Goal: Information Seeking & Learning: Learn about a topic

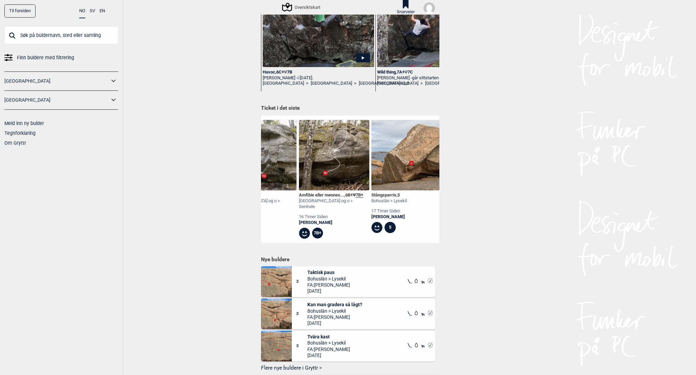
scroll to position [0, 335]
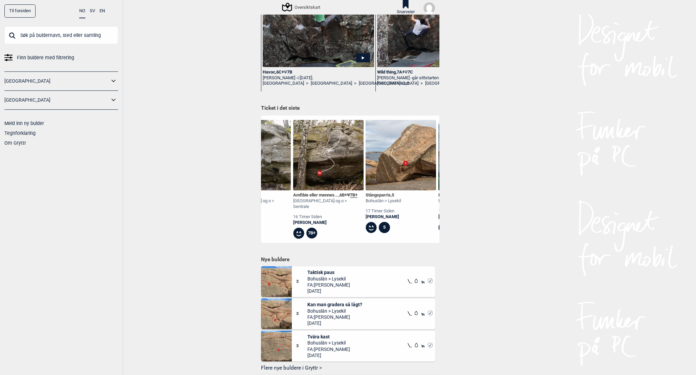
click at [317, 220] on div "[PERSON_NAME]" at bounding box center [328, 223] width 70 height 6
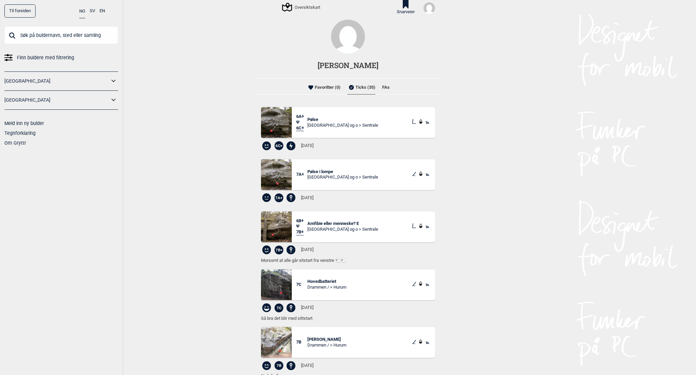
click at [340, 222] on span "Amfibie eller menneske? E" at bounding box center [342, 224] width 71 height 6
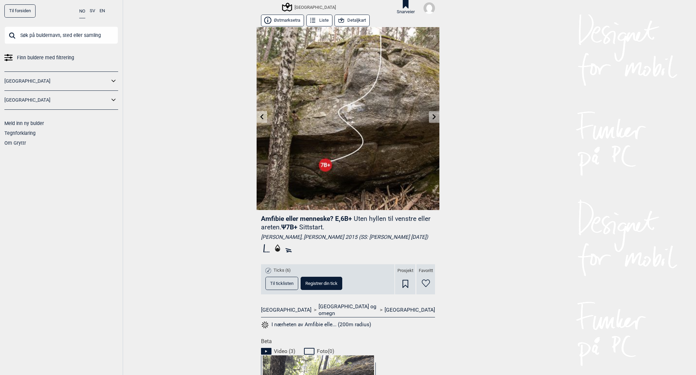
click at [285, 274] on div "Ticks (6)" at bounding box center [303, 270] width 77 height 8
click at [284, 273] on span "Ticks (6)" at bounding box center [281, 270] width 17 height 6
click at [284, 290] on button "Til ticklisten" at bounding box center [281, 283] width 33 height 13
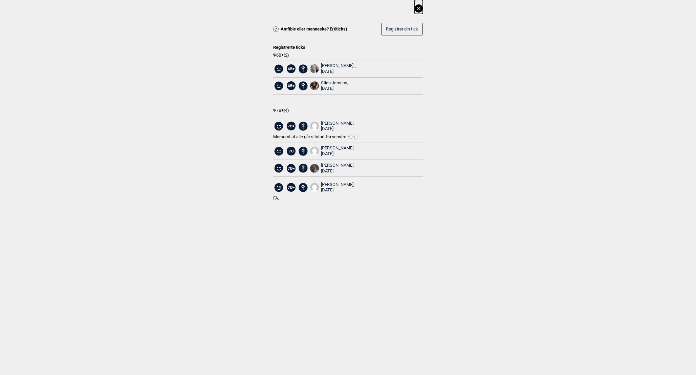
click at [417, 9] on icon at bounding box center [419, 8] width 8 height 8
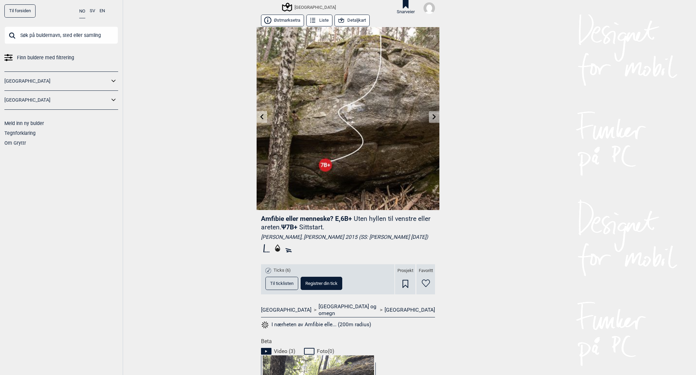
click at [263, 113] on link at bounding box center [262, 116] width 10 height 11
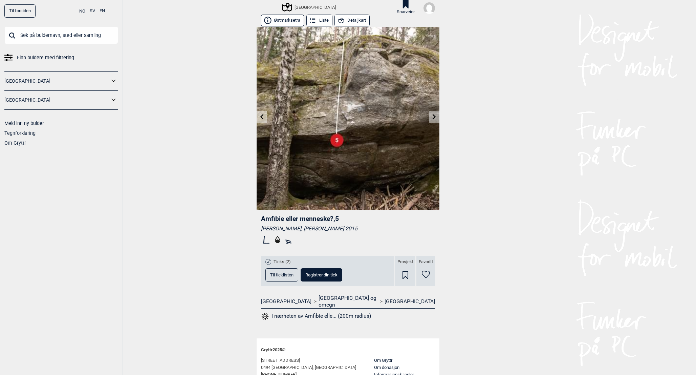
click at [432, 115] on icon at bounding box center [434, 116] width 5 height 5
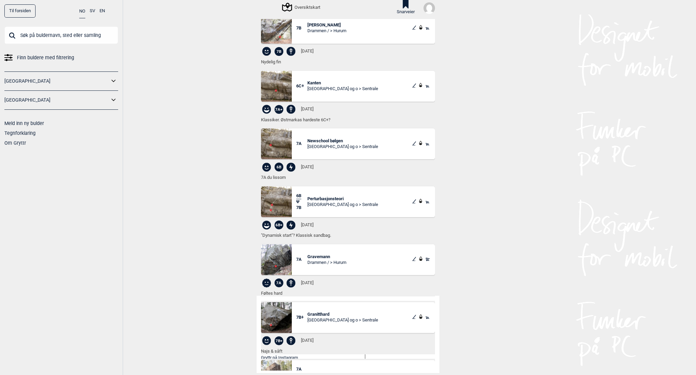
scroll to position [216, 0]
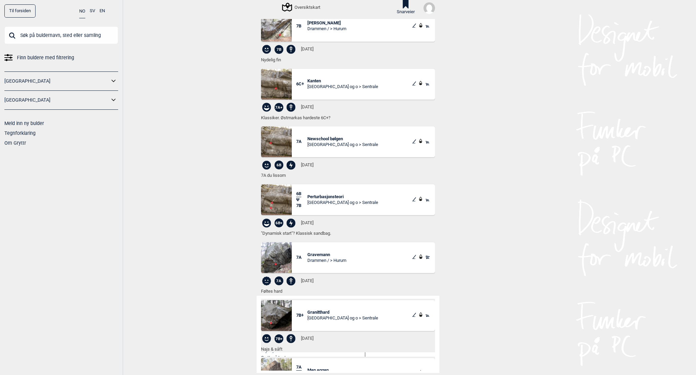
click at [318, 197] on span "Perturbasjonsteori" at bounding box center [342, 197] width 71 height 6
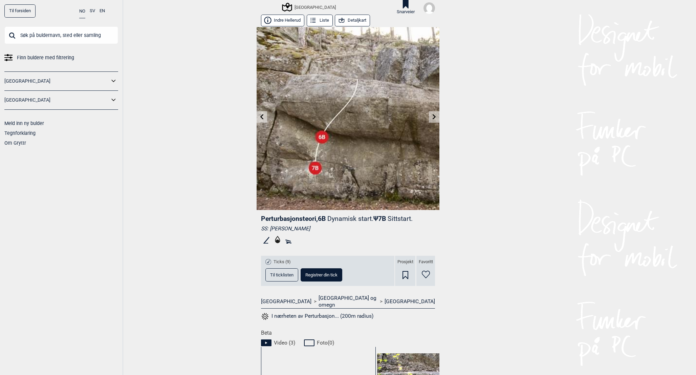
click at [289, 261] on span "Ticks (9)" at bounding box center [281, 262] width 17 height 6
click at [284, 277] on button "Til ticklisten" at bounding box center [281, 274] width 33 height 13
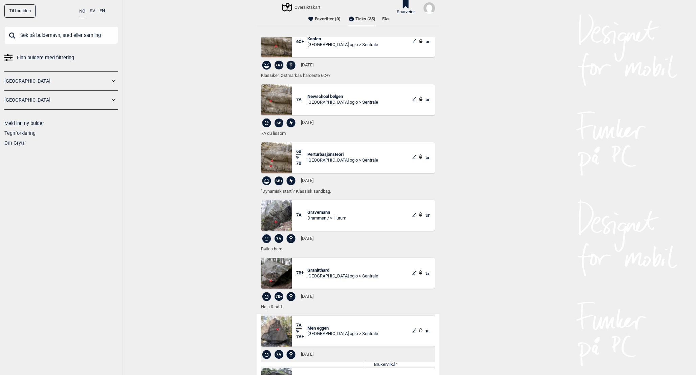
scroll to position [60, 0]
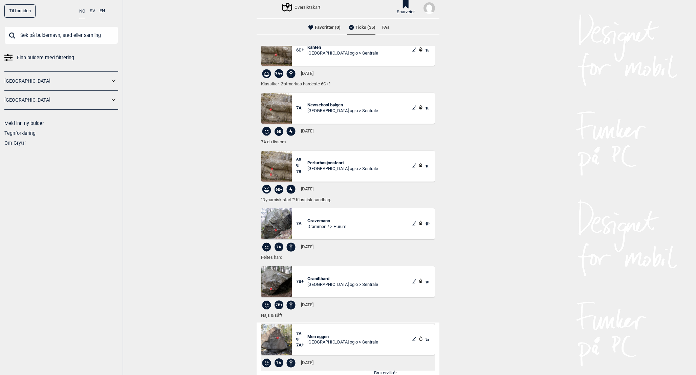
click at [321, 222] on span "Gravemann" at bounding box center [326, 221] width 39 height 6
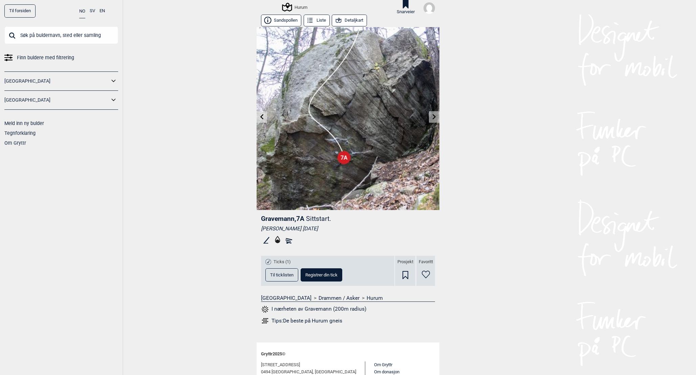
click at [285, 276] on span "Til ticklisten" at bounding box center [281, 274] width 23 height 4
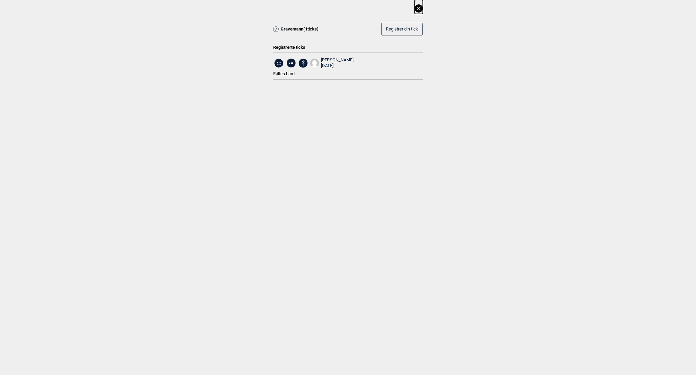
click at [419, 10] on icon at bounding box center [419, 8] width 8 height 8
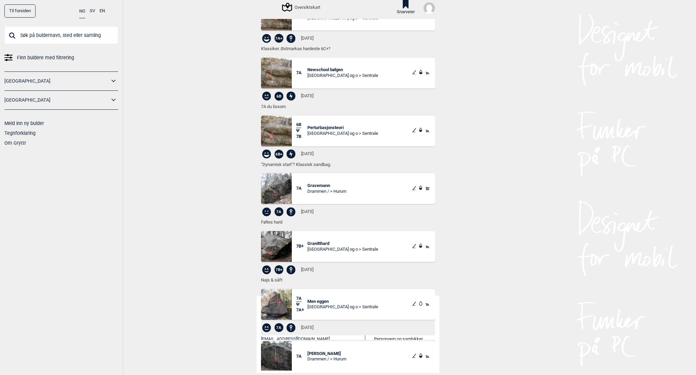
scroll to position [283, 0]
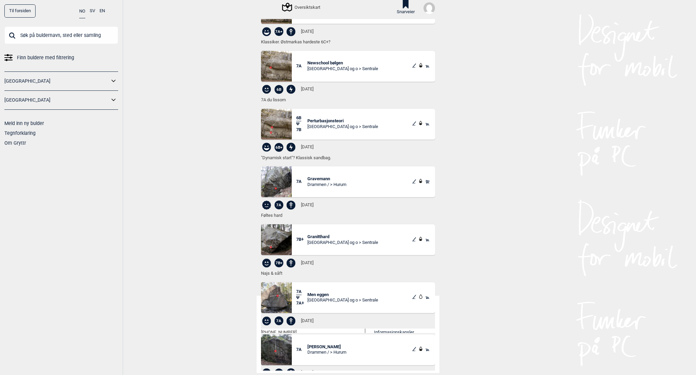
click at [312, 126] on div "[GEOGRAPHIC_DATA] og o > Sentrale" at bounding box center [342, 127] width 71 height 6
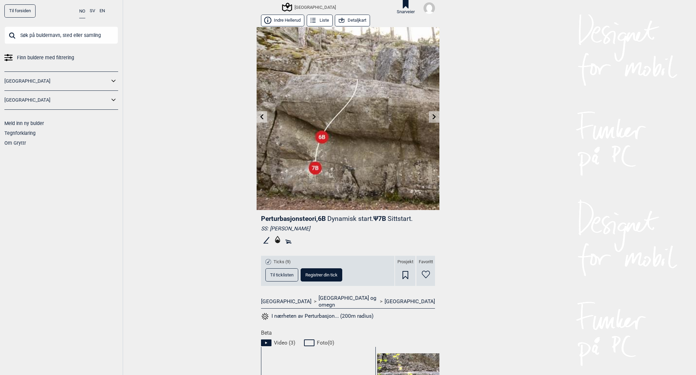
click at [282, 279] on button "Til ticklisten" at bounding box center [281, 274] width 33 height 13
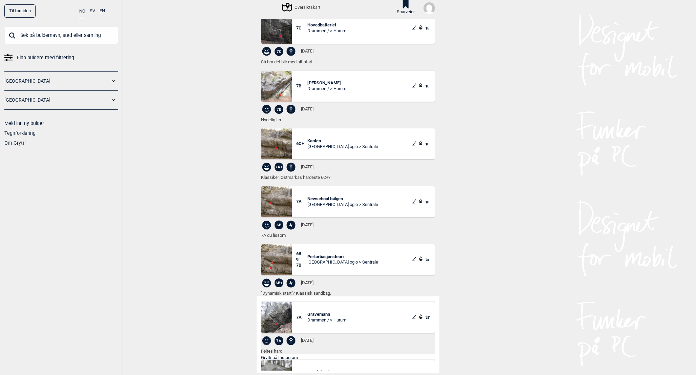
scroll to position [170, 0]
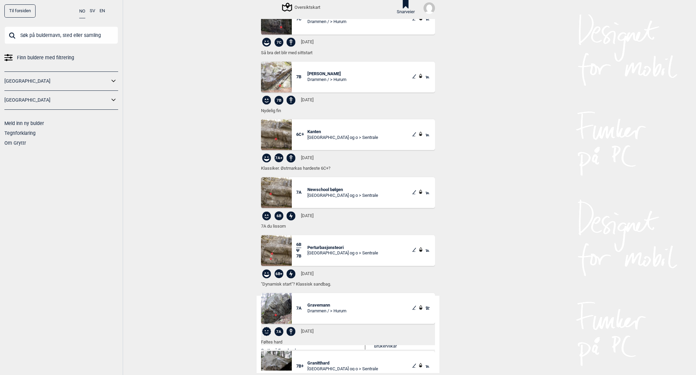
click at [319, 246] on span "Perturbasjonsteori" at bounding box center [342, 248] width 71 height 6
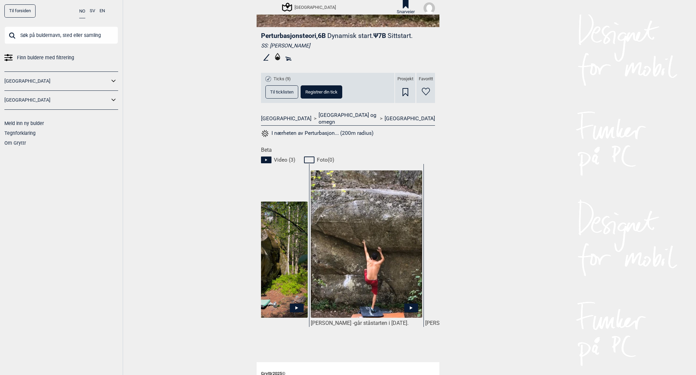
scroll to position [0, 67]
click at [412, 303] on icon at bounding box center [410, 307] width 14 height 9
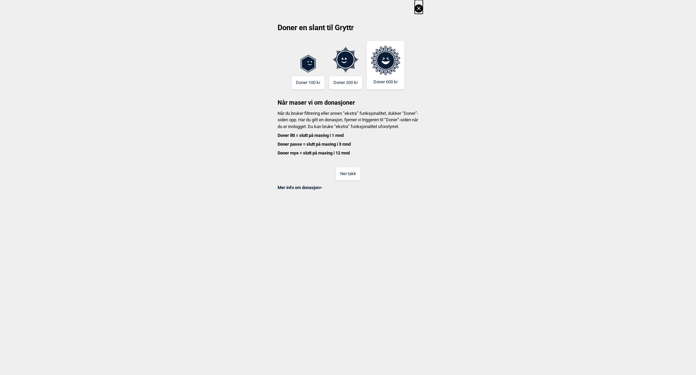
click at [346, 178] on button "Nei takk" at bounding box center [348, 173] width 25 height 13
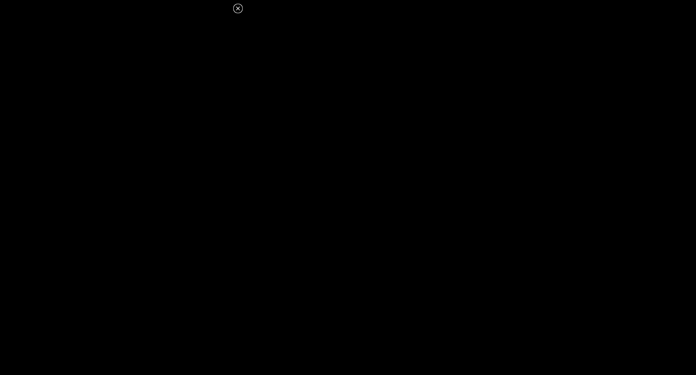
click at [236, 7] on icon at bounding box center [238, 8] width 8 height 8
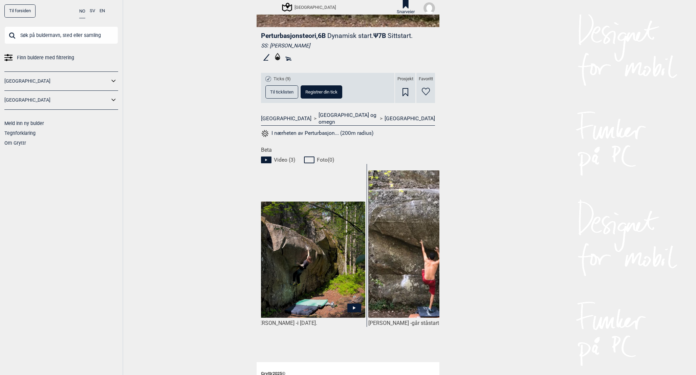
scroll to position [0, 0]
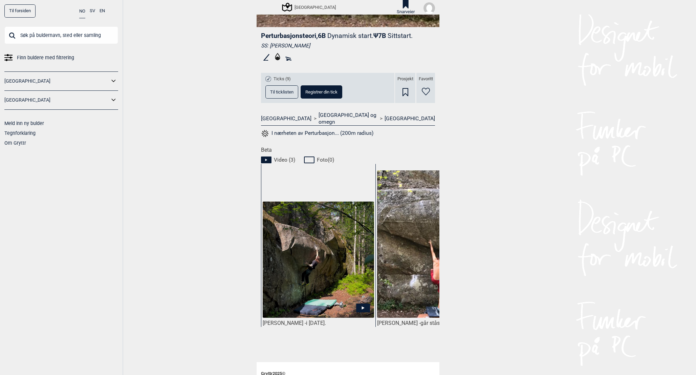
click at [361, 303] on icon at bounding box center [363, 307] width 14 height 9
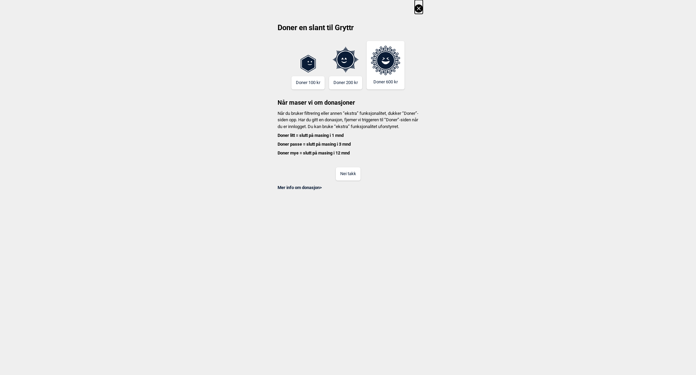
click at [345, 180] on button "Nei takk" at bounding box center [348, 173] width 25 height 13
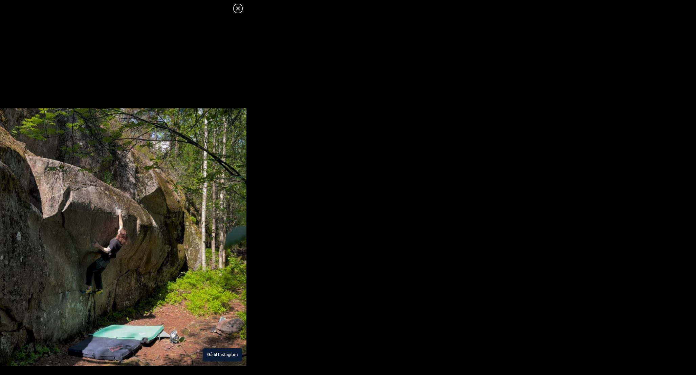
click at [231, 321] on img at bounding box center [123, 236] width 246 height 257
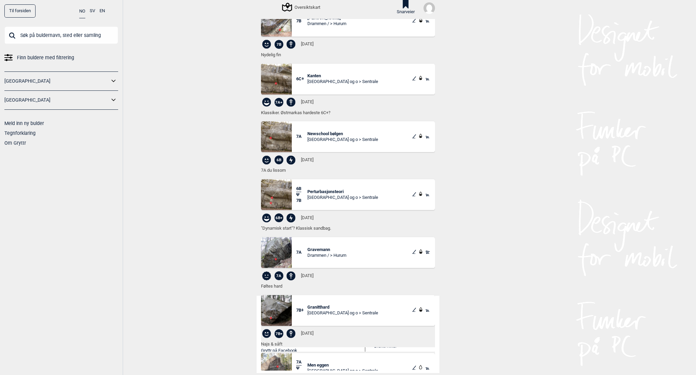
scroll to position [225, 0]
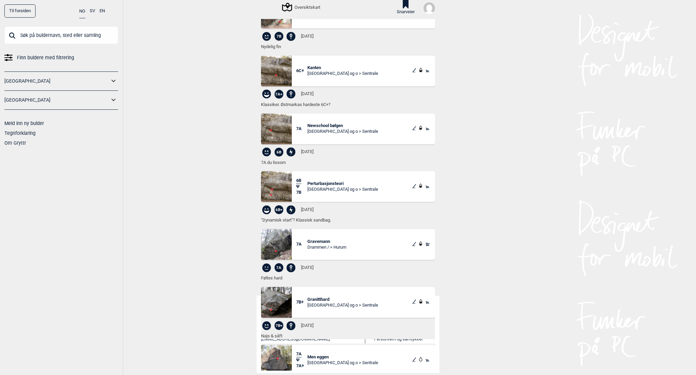
click at [336, 184] on span "Perturbasjonsteori" at bounding box center [342, 184] width 71 height 6
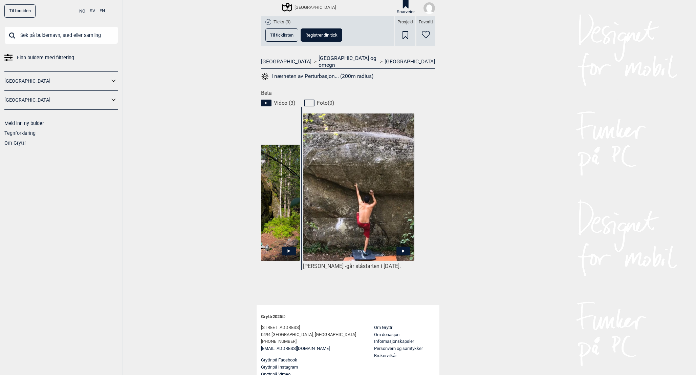
scroll to position [0, 165]
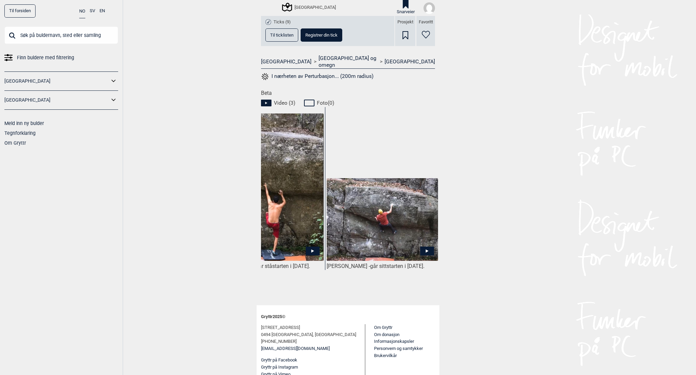
click at [429, 246] on icon at bounding box center [427, 250] width 14 height 9
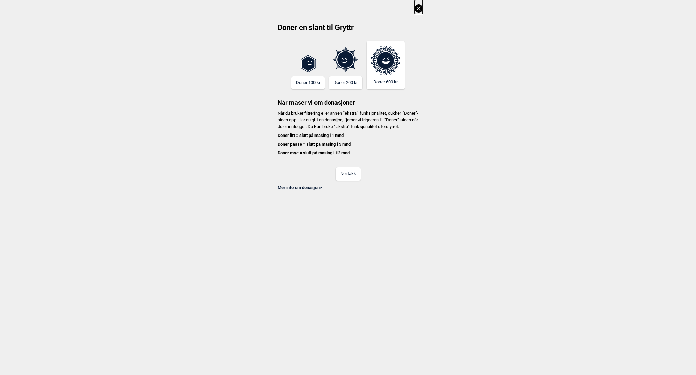
click at [337, 179] on button "Nei takk" at bounding box center [348, 173] width 25 height 13
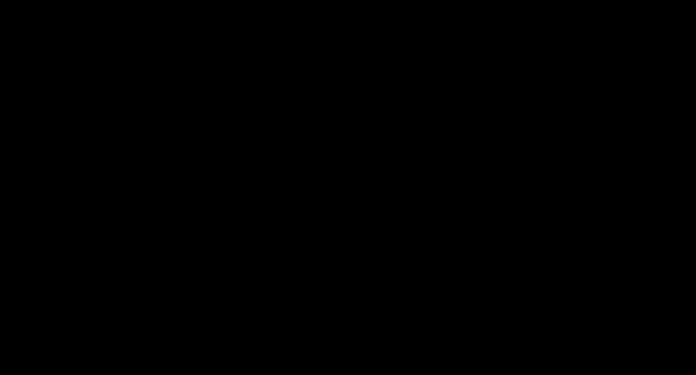
scroll to position [0, 0]
click at [240, 7] on icon at bounding box center [238, 8] width 8 height 8
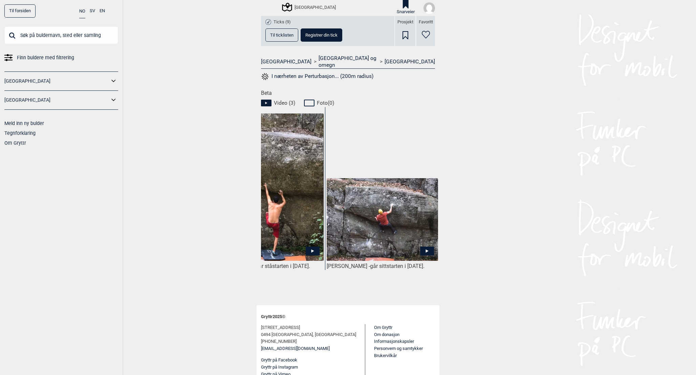
click at [88, 33] on input "text" at bounding box center [61, 35] width 114 height 18
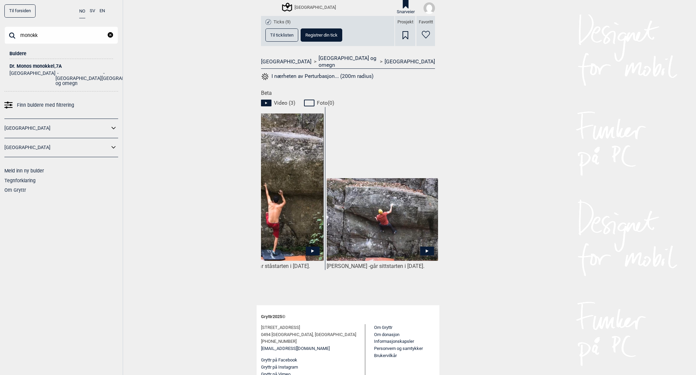
type input "monokk"
click at [30, 68] on div "Dr. Monos monokkel , 7A" at bounding box center [61, 66] width 104 height 5
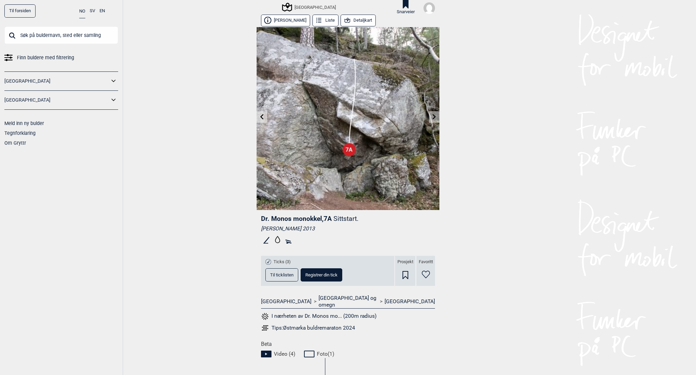
click at [71, 31] on input "text" at bounding box center [61, 35] width 114 height 18
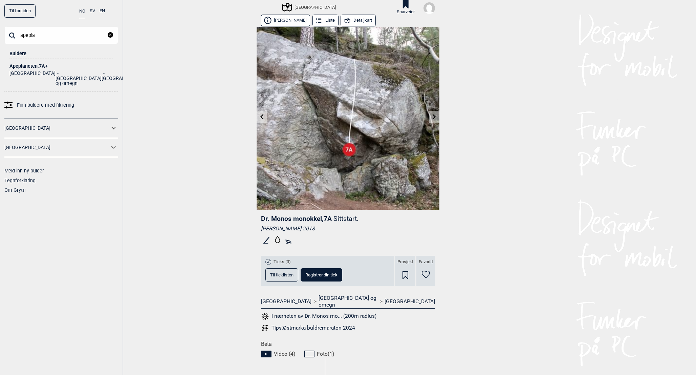
type input "apepla"
click at [79, 64] on div "Apeplaneten , 7A+" at bounding box center [61, 66] width 104 height 5
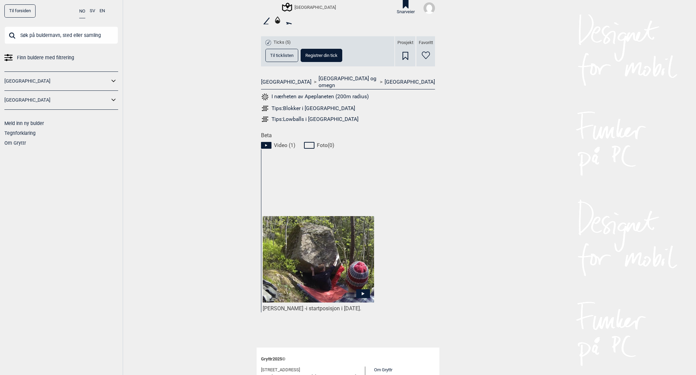
scroll to position [217, 0]
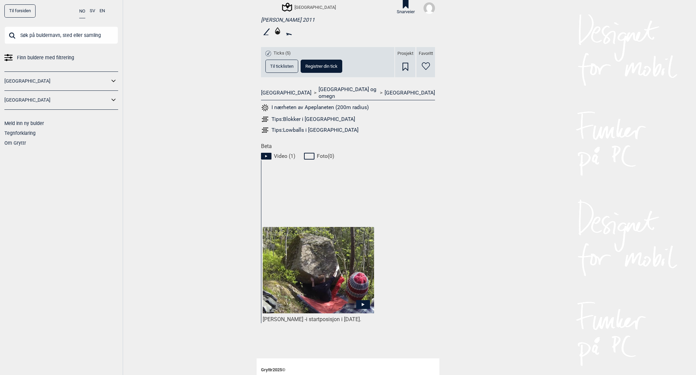
click at [286, 64] on span "Til ticklisten" at bounding box center [281, 66] width 23 height 4
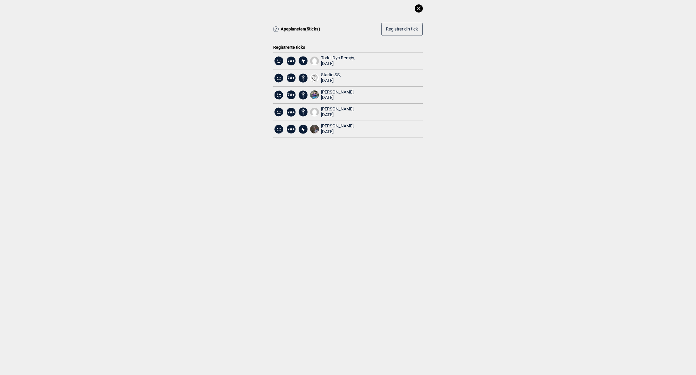
click at [418, 8] on icon at bounding box center [419, 8] width 8 height 8
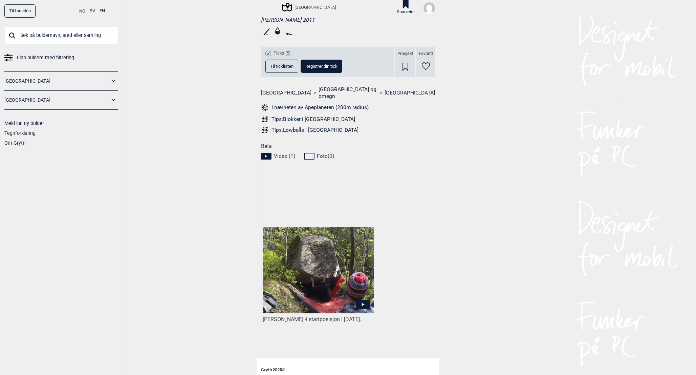
click at [94, 37] on input "text" at bounding box center [61, 35] width 114 height 18
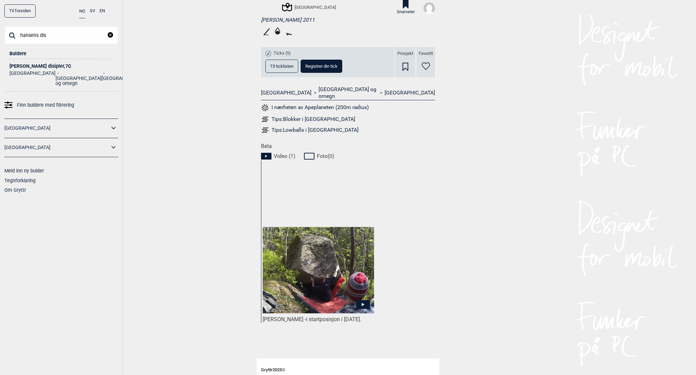
type input "hansens dis"
click at [81, 69] on ul "Norge [GEOGRAPHIC_DATA] og omegn [GEOGRAPHIC_DATA]" at bounding box center [61, 77] width 104 height 17
click at [47, 69] on ul "Norge [GEOGRAPHIC_DATA] og omegn [GEOGRAPHIC_DATA]" at bounding box center [61, 77] width 104 height 17
click at [47, 64] on div "[PERSON_NAME] disipler , 7C" at bounding box center [61, 66] width 104 height 5
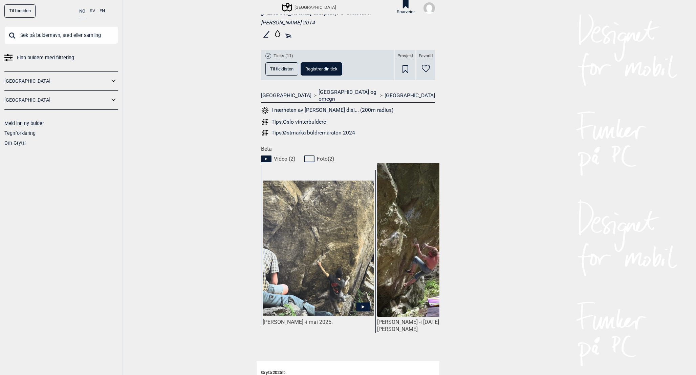
scroll to position [205, 0]
click at [274, 66] on button "Til ticklisten" at bounding box center [281, 69] width 33 height 13
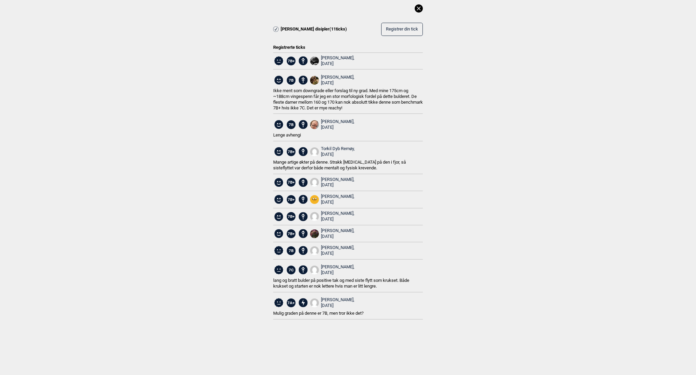
click at [419, 11] on icon at bounding box center [419, 8] width 8 height 8
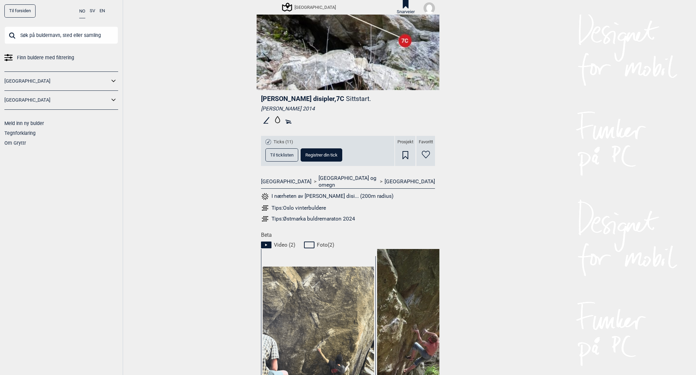
scroll to position [0, 0]
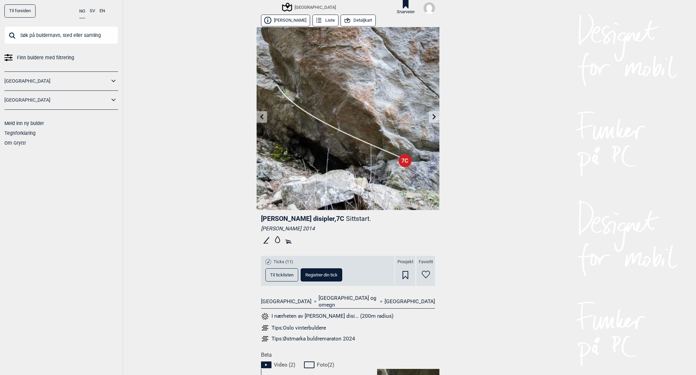
click at [428, 10] on img at bounding box center [429, 8] width 12 height 12
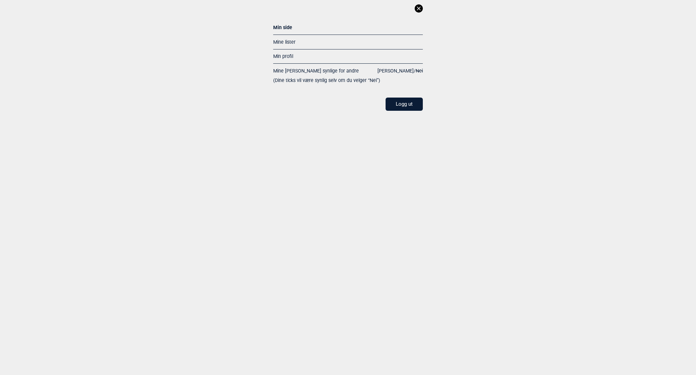
click at [421, 9] on icon at bounding box center [419, 8] width 8 height 8
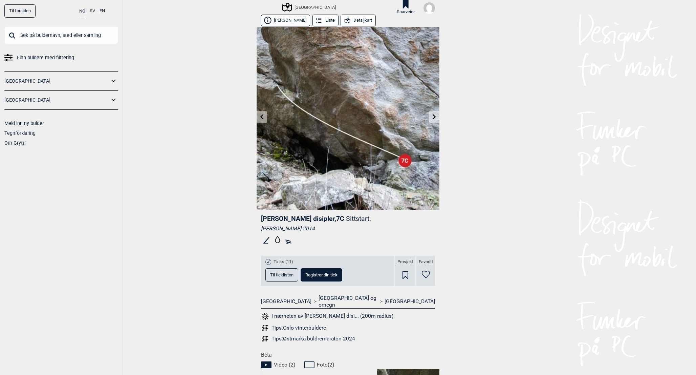
click at [80, 38] on input "text" at bounding box center [61, 35] width 114 height 18
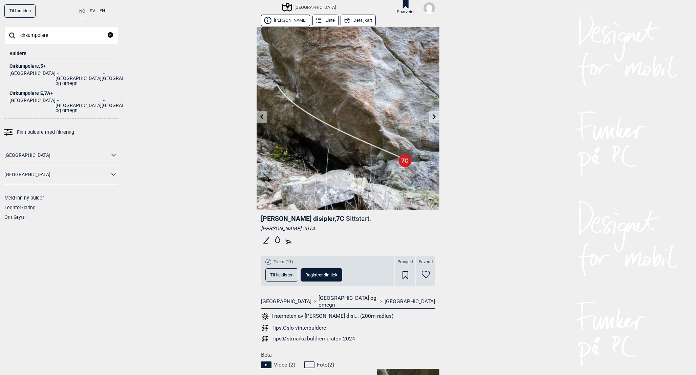
type input "cirkumpolare"
click at [30, 91] on div "Cirkumpolare E , 7A+" at bounding box center [61, 93] width 104 height 5
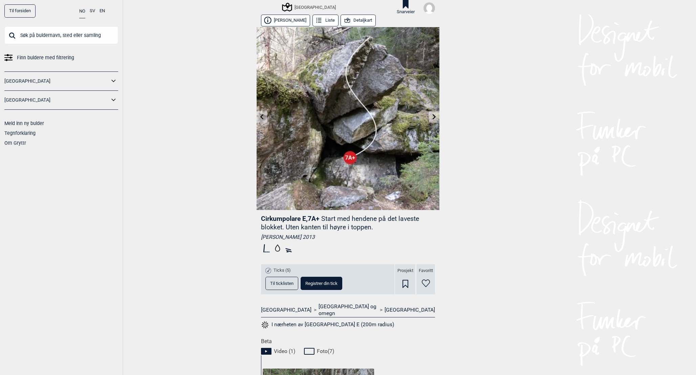
click at [92, 35] on input "text" at bounding box center [61, 35] width 114 height 18
type input "microsoft"
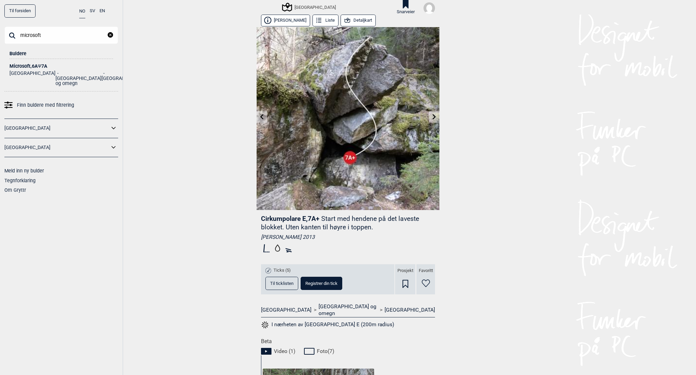
click at [33, 66] on div "Microsoft , 6A Ψ 7A" at bounding box center [61, 66] width 104 height 5
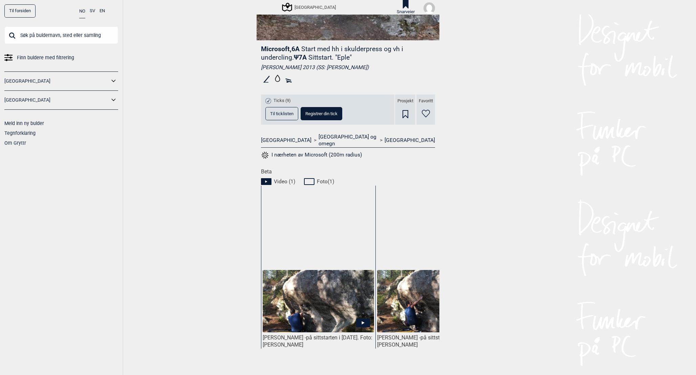
scroll to position [170, 0]
click at [279, 114] on span "Til ticklisten" at bounding box center [281, 113] width 23 height 4
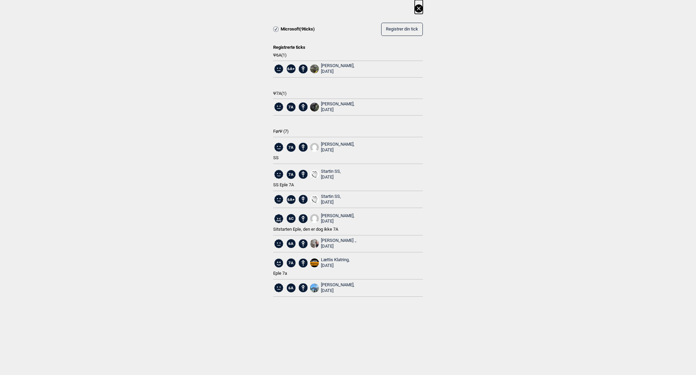
click at [419, 8] on icon at bounding box center [419, 8] width 8 height 8
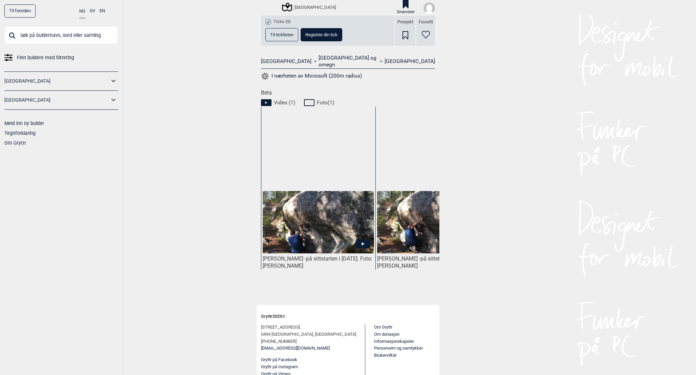
scroll to position [0, 0]
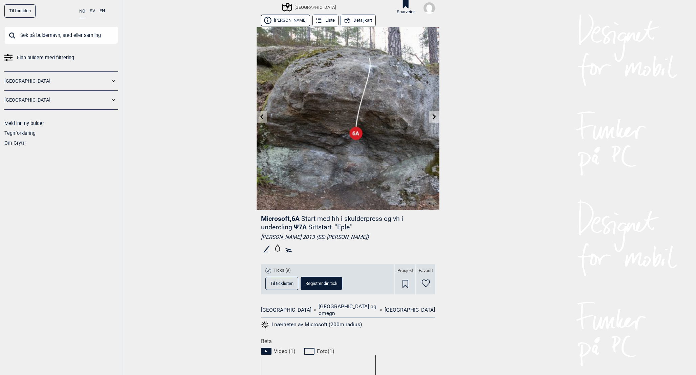
click at [92, 43] on input "text" at bounding box center [61, 35] width 114 height 18
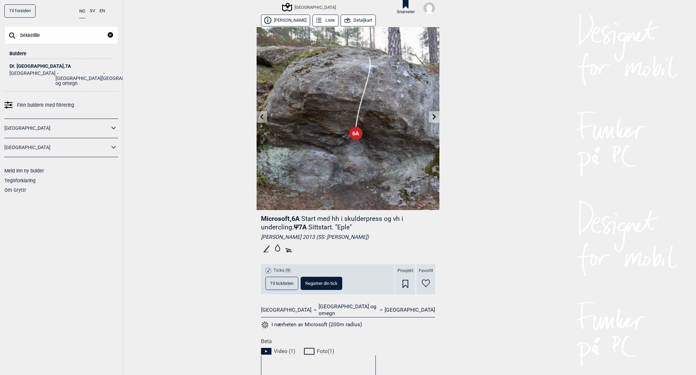
type input "bekkelille"
click at [102, 72] on li "[GEOGRAPHIC_DATA]" at bounding box center [125, 78] width 46 height 15
click at [27, 67] on div "Dr. [GEOGRAPHIC_DATA] , 7A" at bounding box center [61, 66] width 104 height 5
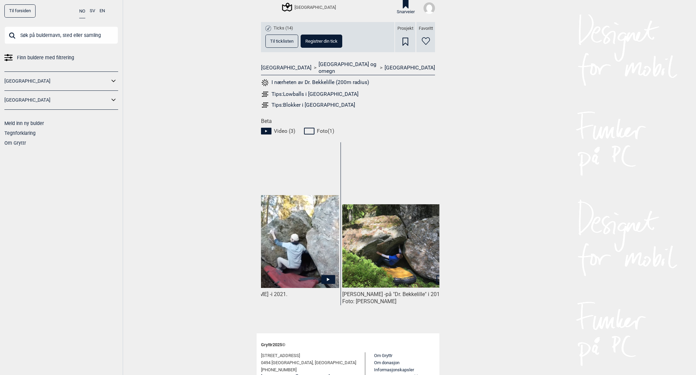
scroll to position [0, 279]
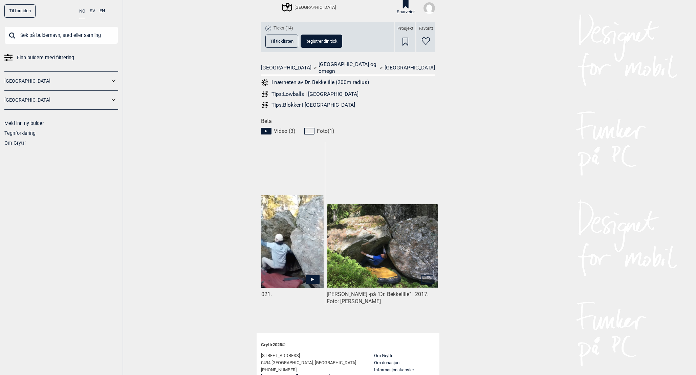
click at [276, 91] on div "Tips: Lowballs i [GEOGRAPHIC_DATA]" at bounding box center [314, 94] width 87 height 7
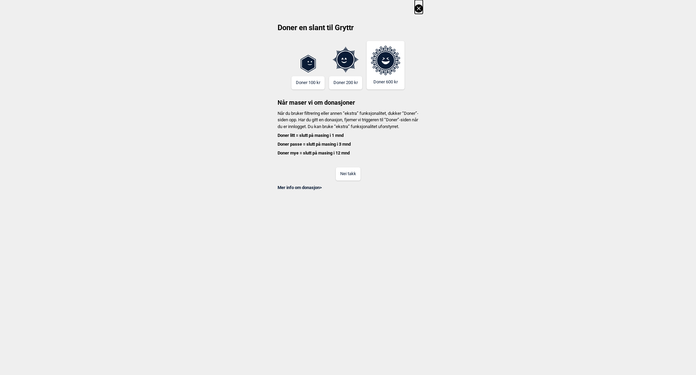
click at [353, 177] on button "Nei takk" at bounding box center [348, 173] width 25 height 13
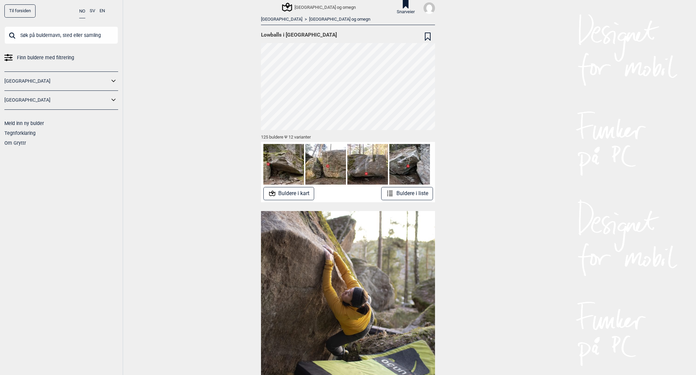
click at [408, 197] on button "Buldere i liste" at bounding box center [407, 193] width 52 height 13
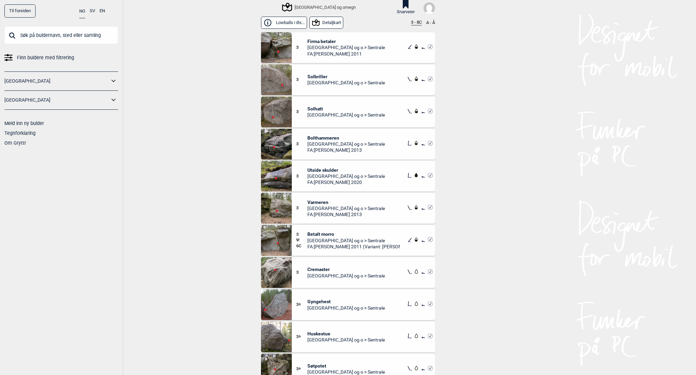
click at [417, 24] on button "3 - 8C" at bounding box center [416, 22] width 11 height 5
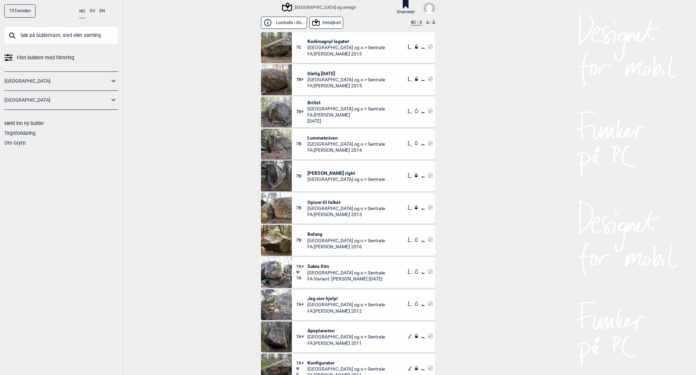
click at [342, 41] on span "Kodimagnyl legatet" at bounding box center [346, 41] width 78 height 6
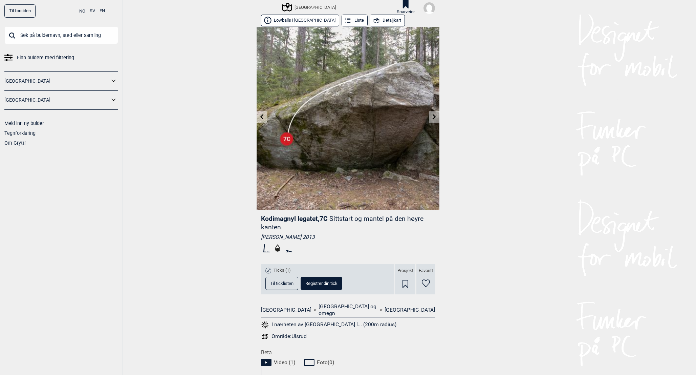
click at [290, 286] on button "Til ticklisten" at bounding box center [281, 283] width 33 height 13
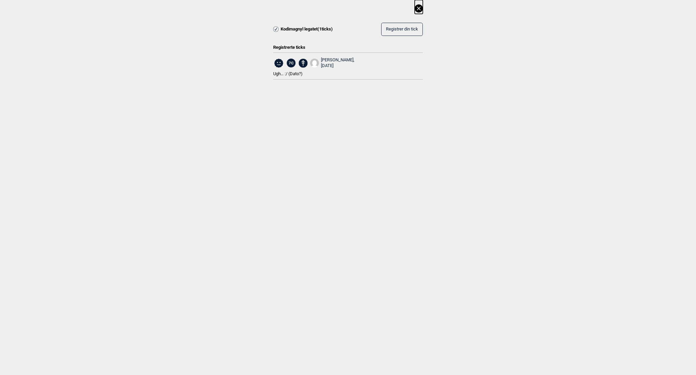
click at [418, 10] on icon at bounding box center [419, 8] width 8 height 8
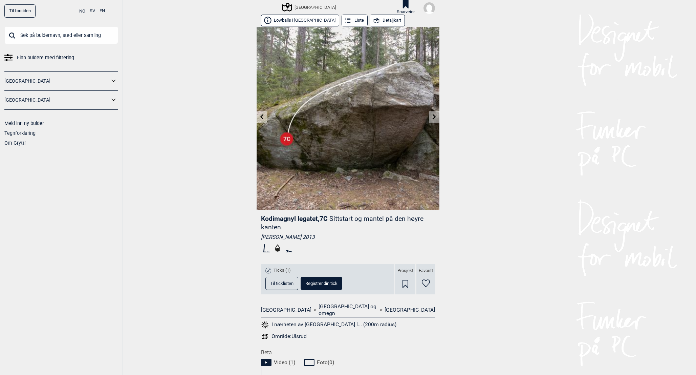
click at [370, 19] on button "Detaljkart" at bounding box center [387, 21] width 35 height 12
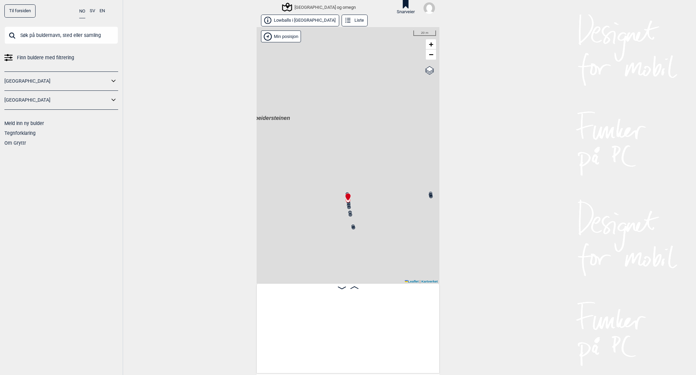
scroll to position [0, 112]
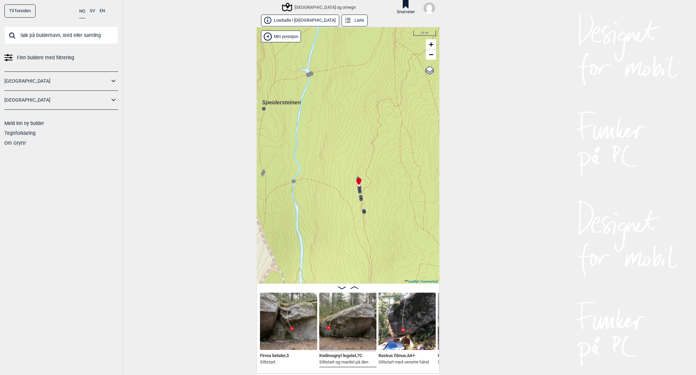
drag, startPoint x: 311, startPoint y: 218, endPoint x: 322, endPoint y: 202, distance: 19.5
click at [322, 202] on div "Speidersteinen Barnehageveggen Cowboyveggen Bølerveggen [GEOGRAPHIC_DATA] og om…" at bounding box center [348, 155] width 183 height 256
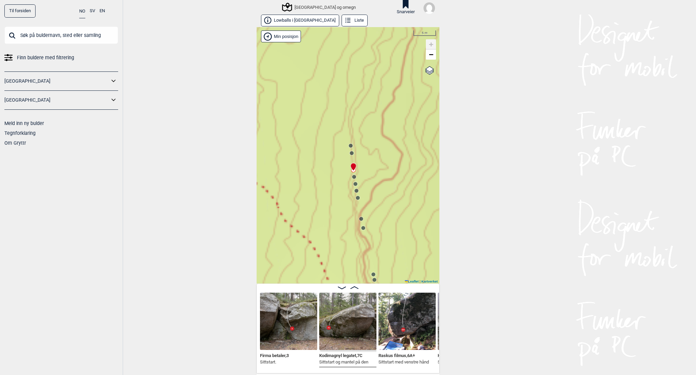
click at [356, 180] on div "Speidersteinen Barnehageveggen Cowboyveggen Bølerveggen [GEOGRAPHIC_DATA] og om…" at bounding box center [348, 155] width 183 height 256
click at [355, 177] on circle at bounding box center [354, 177] width 4 height 4
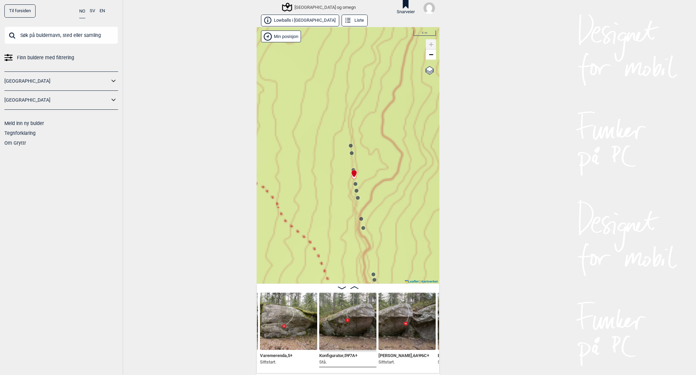
click at [412, 317] on img at bounding box center [406, 320] width 57 height 57
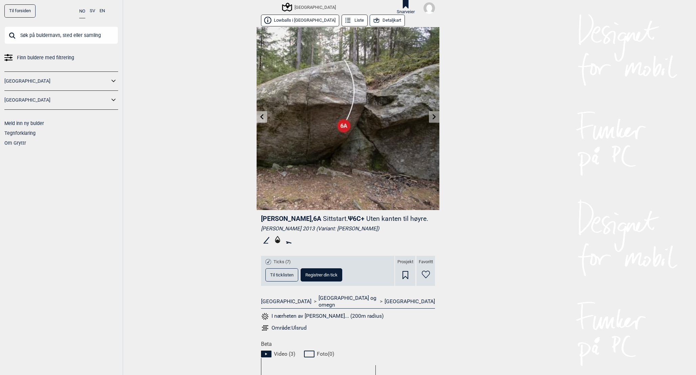
click at [263, 117] on icon at bounding box center [261, 116] width 5 height 5
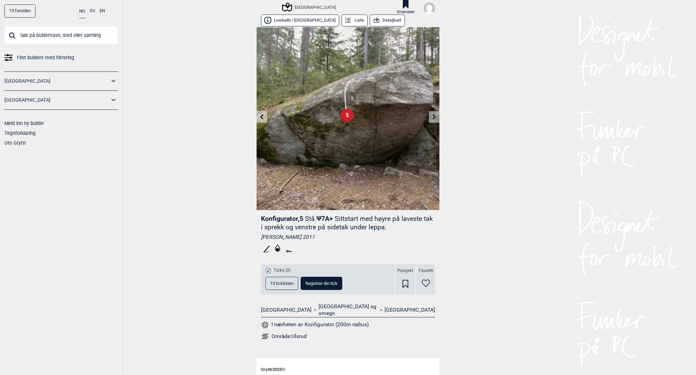
click at [263, 117] on icon at bounding box center [261, 116] width 5 height 5
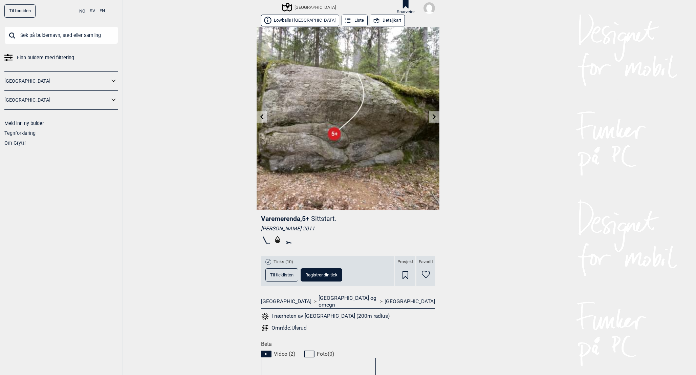
click at [263, 117] on icon at bounding box center [261, 116] width 5 height 5
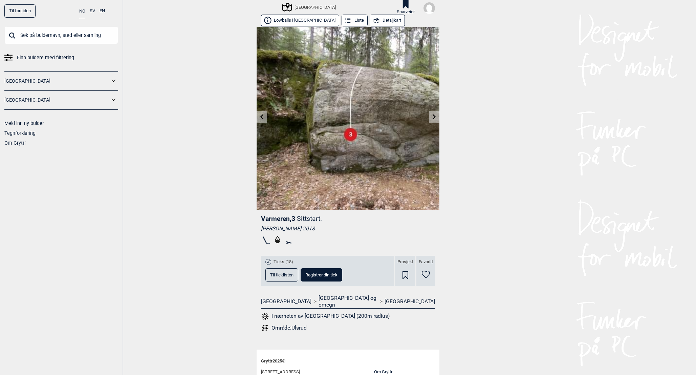
click at [438, 113] on link at bounding box center [434, 116] width 10 height 11
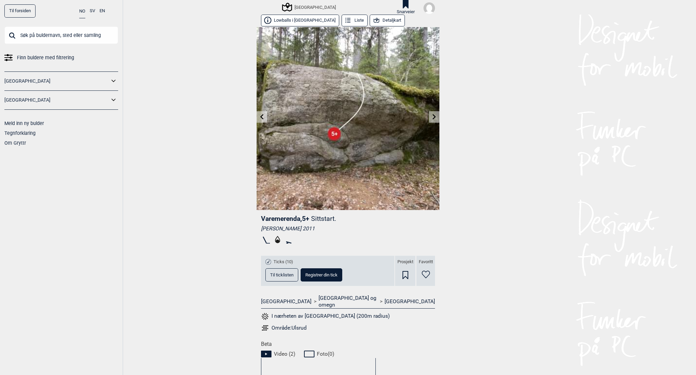
click at [432, 117] on icon at bounding box center [434, 116] width 5 height 5
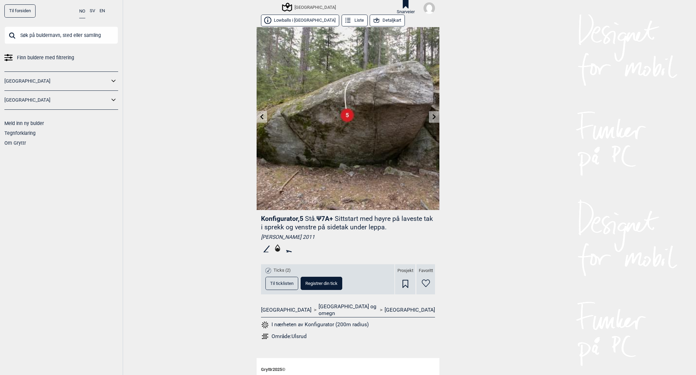
click at [432, 117] on icon at bounding box center [434, 116] width 5 height 5
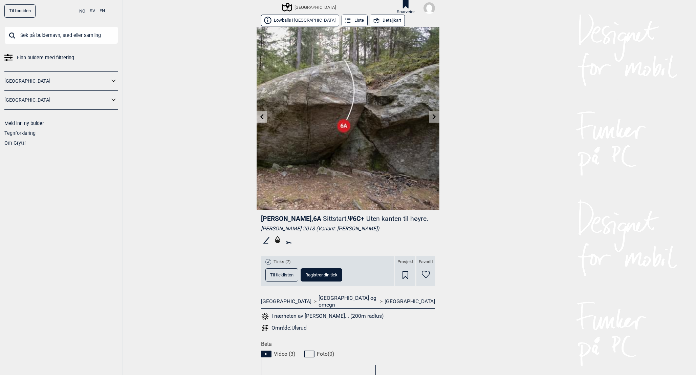
click at [432, 117] on icon at bounding box center [434, 116] width 5 height 5
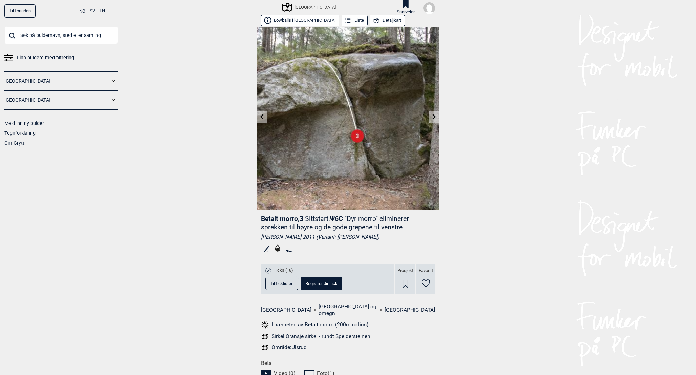
click at [432, 117] on icon at bounding box center [434, 116] width 5 height 5
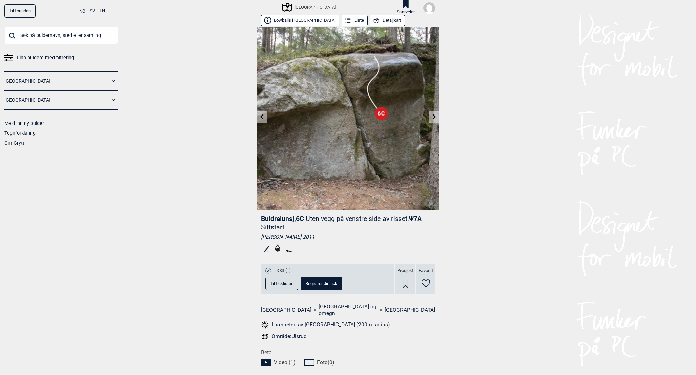
click at [432, 117] on icon at bounding box center [434, 116] width 5 height 5
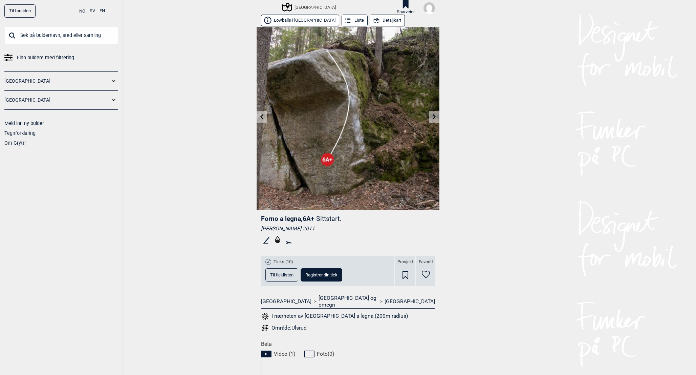
click at [432, 117] on icon at bounding box center [434, 116] width 5 height 5
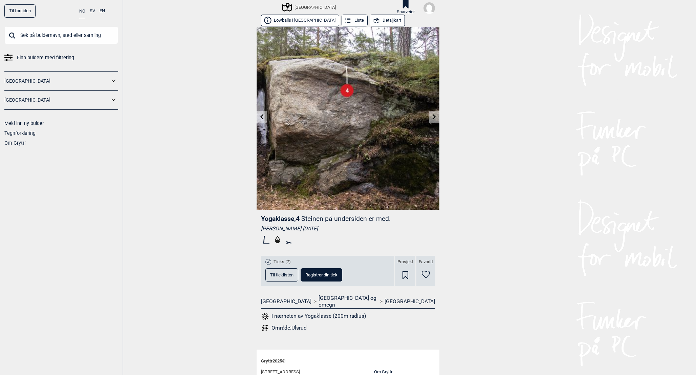
click at [432, 117] on icon at bounding box center [434, 116] width 5 height 5
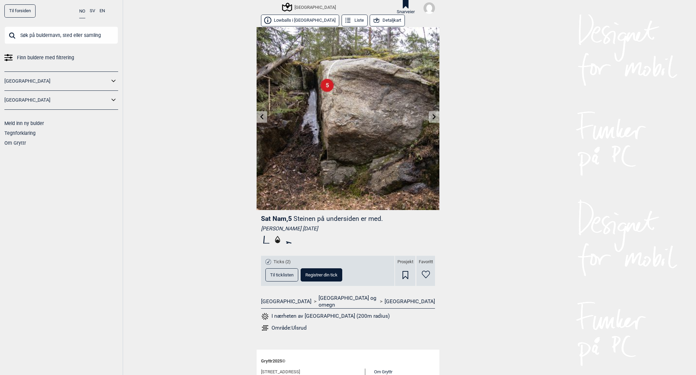
click at [432, 117] on icon at bounding box center [434, 116] width 5 height 5
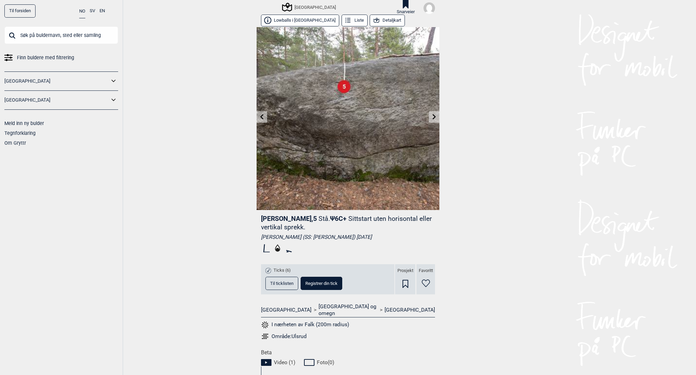
click at [432, 117] on icon at bounding box center [434, 116] width 5 height 5
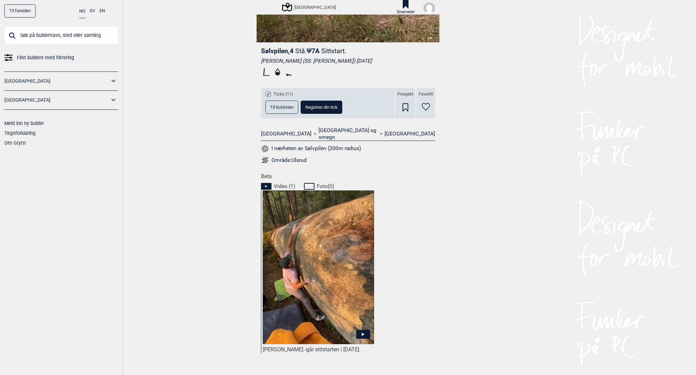
scroll to position [175, 0]
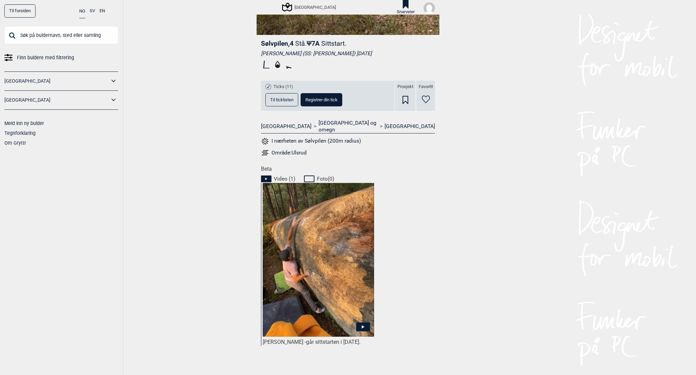
click at [284, 96] on button "Til ticklisten" at bounding box center [281, 99] width 33 height 13
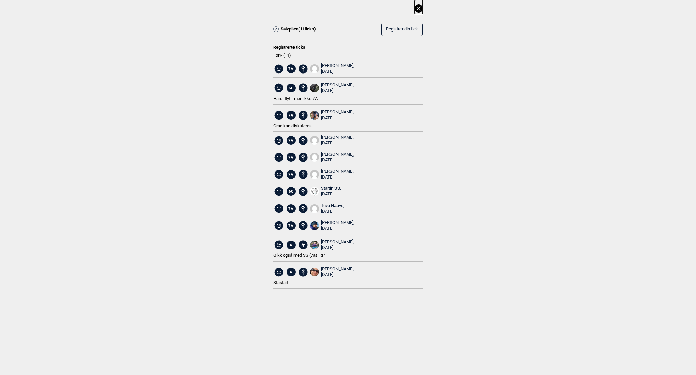
click at [419, 8] on icon at bounding box center [419, 8] width 4 height 4
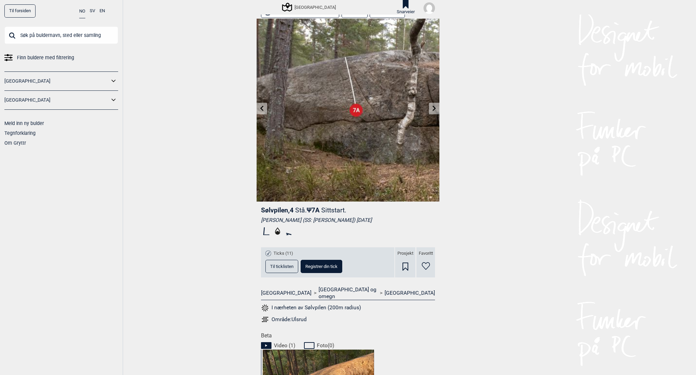
scroll to position [0, 0]
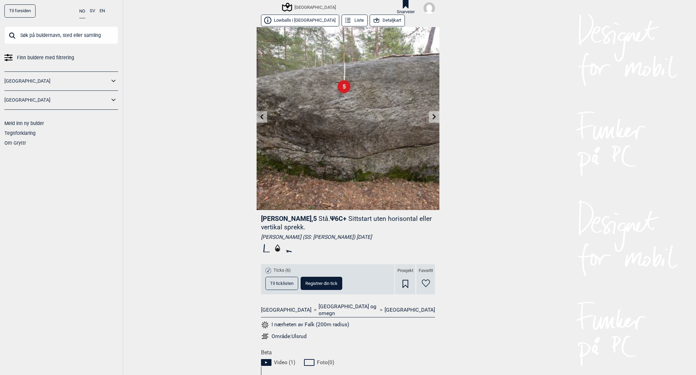
click at [370, 20] on button "Detaljkart" at bounding box center [387, 21] width 35 height 12
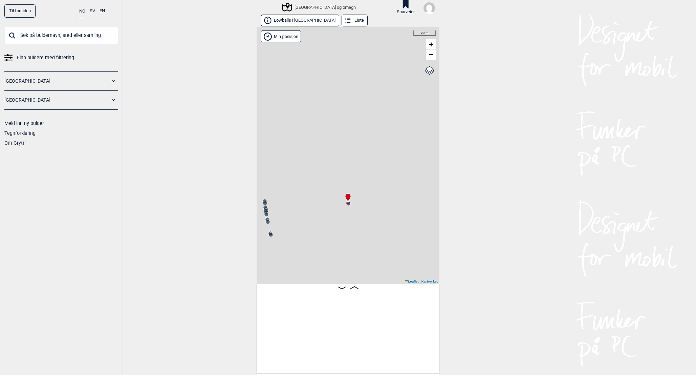
scroll to position [0, 3832]
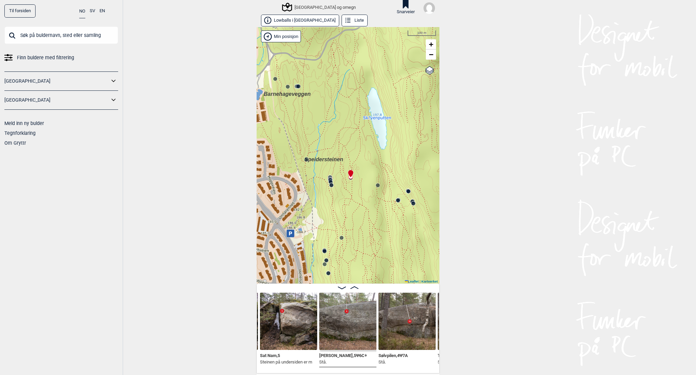
click at [275, 79] on circle at bounding box center [275, 79] width 4 height 4
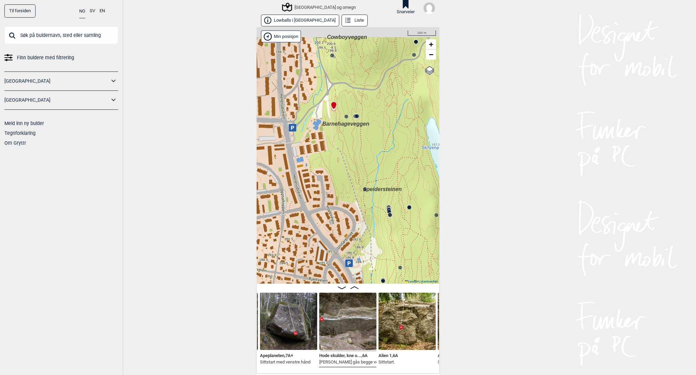
drag, startPoint x: 322, startPoint y: 144, endPoint x: 378, endPoint y: 177, distance: 65.8
click at [378, 177] on div "Speidersteinen Barnehageveggen Cowboyveggen Bølerveggen [GEOGRAPHIC_DATA] og om…" at bounding box center [348, 155] width 183 height 256
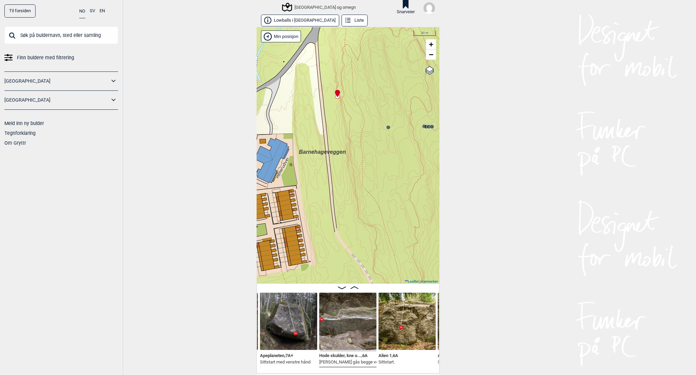
click at [294, 324] on img at bounding box center [288, 320] width 57 height 57
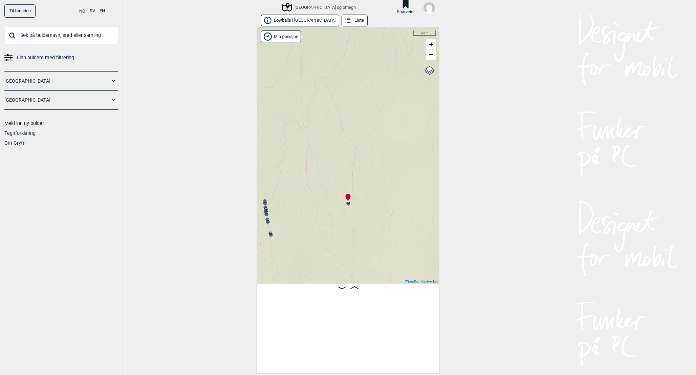
scroll to position [0, 3832]
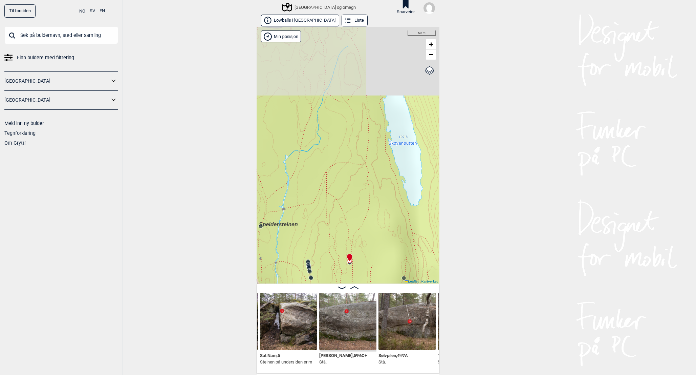
drag, startPoint x: 325, startPoint y: 115, endPoint x: 335, endPoint y: 221, distance: 106.1
click at [334, 221] on div "Speidersteinen Barnehageveggen Cowboyveggen Bølerveggen [GEOGRAPHIC_DATA] og om…" at bounding box center [348, 155] width 183 height 256
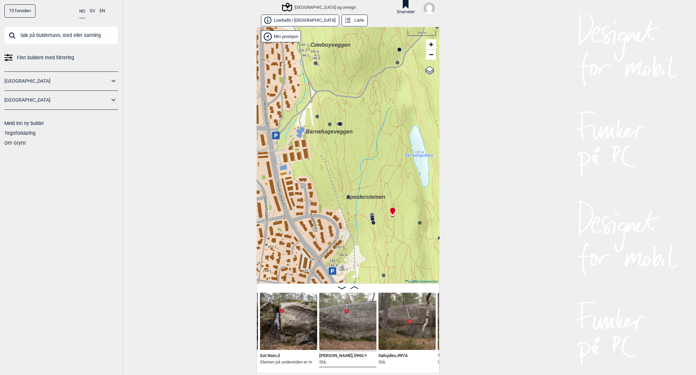
drag, startPoint x: 306, startPoint y: 145, endPoint x: 368, endPoint y: 153, distance: 61.8
click at [368, 153] on div "Speidersteinen Barnehageveggen Cowboyveggen Bølerveggen [GEOGRAPHIC_DATA] og om…" at bounding box center [348, 155] width 183 height 256
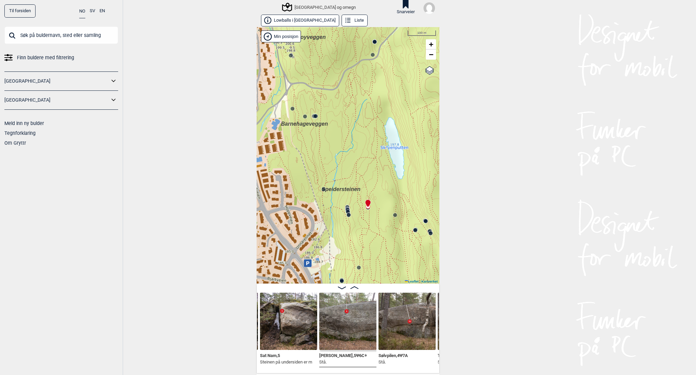
drag, startPoint x: 371, startPoint y: 165, endPoint x: 338, endPoint y: 155, distance: 33.9
click at [338, 155] on div "Speidersteinen Barnehageveggen Cowboyveggen Bølerveggen [GEOGRAPHIC_DATA] og om…" at bounding box center [348, 155] width 183 height 256
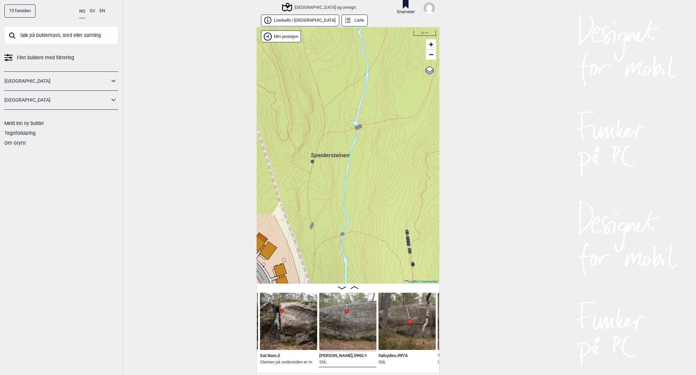
click at [311, 161] on circle at bounding box center [312, 161] width 4 height 4
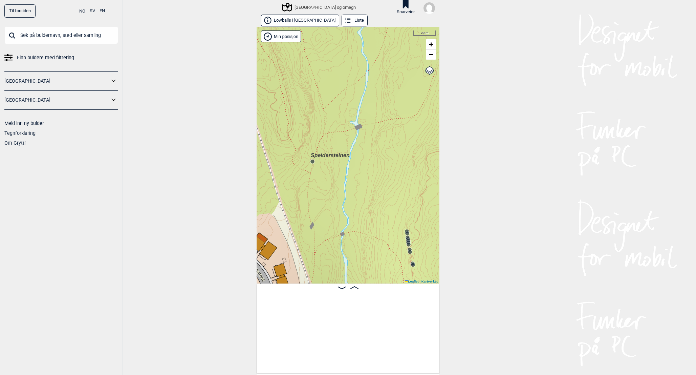
scroll to position [0, 3260]
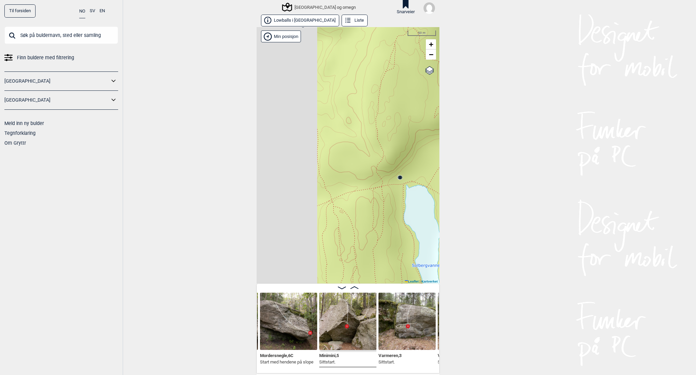
drag, startPoint x: 305, startPoint y: 243, endPoint x: 372, endPoint y: 202, distance: 78.5
click at [372, 202] on div "Speidersteinen Barnehageveggen Cowboyveggen Bølerveggen [GEOGRAPHIC_DATA] og om…" at bounding box center [348, 155] width 183 height 256
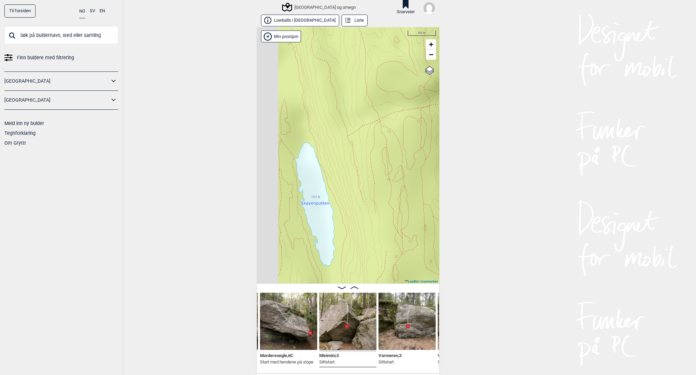
drag, startPoint x: 353, startPoint y: 209, endPoint x: 402, endPoint y: 107, distance: 112.8
click at [401, 109] on div "Speidersteinen Barnehageveggen Cowboyveggen Bølerveggen [GEOGRAPHIC_DATA] og om…" at bounding box center [348, 155] width 183 height 256
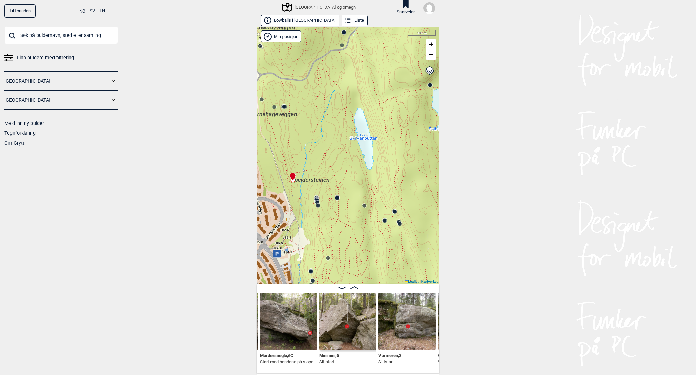
click at [420, 90] on div "Speidersteinen Barnehageveggen Cowboyveggen Bølerveggen [GEOGRAPHIC_DATA] og om…" at bounding box center [348, 155] width 183 height 256
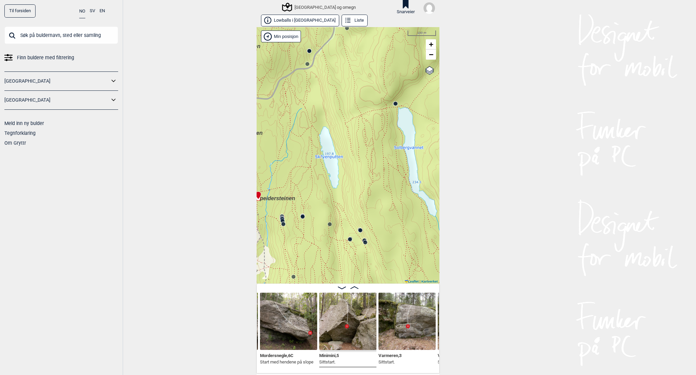
drag, startPoint x: 333, startPoint y: 172, endPoint x: 272, endPoint y: 203, distance: 67.8
click at [274, 202] on div "Speidersteinen Barnehageveggen Cowboyveggen Bølerveggen [GEOGRAPHIC_DATA] og om…" at bounding box center [348, 155] width 183 height 256
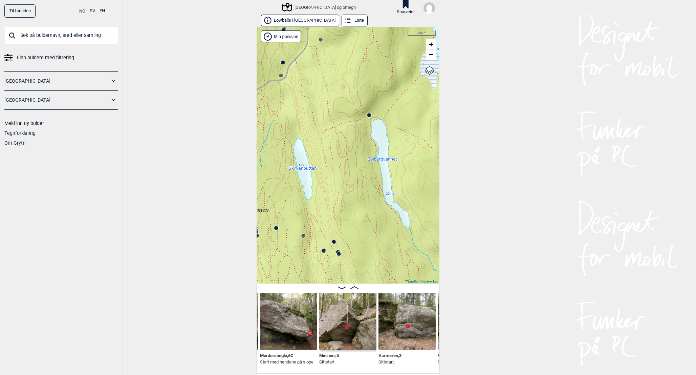
click at [370, 118] on div "Speidersteinen Barnehageveggen Cowboyveggen Bølerveggen [GEOGRAPHIC_DATA] og om…" at bounding box center [348, 155] width 183 height 256
click at [370, 116] on circle at bounding box center [369, 115] width 4 height 4
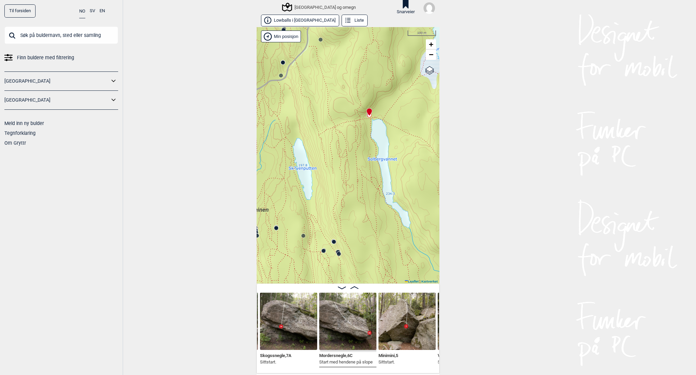
click at [283, 75] on icon at bounding box center [280, 75] width 5 height 5
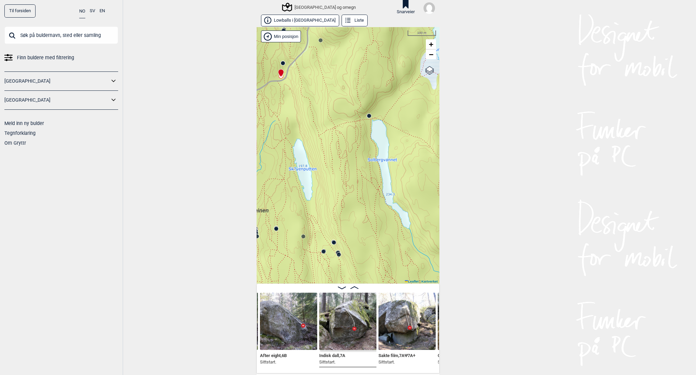
click at [415, 318] on img at bounding box center [406, 320] width 57 height 57
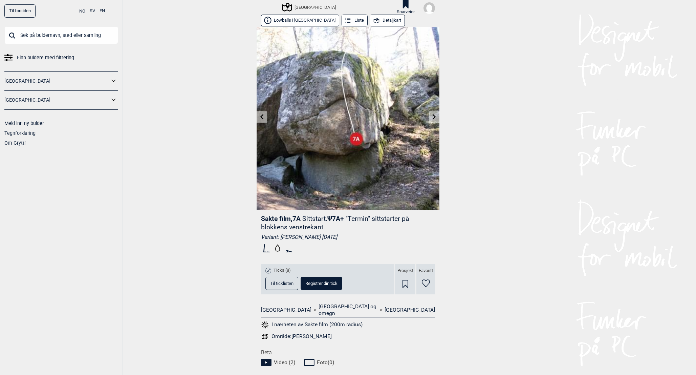
click at [277, 283] on span "Til ticklisten" at bounding box center [281, 283] width 23 height 4
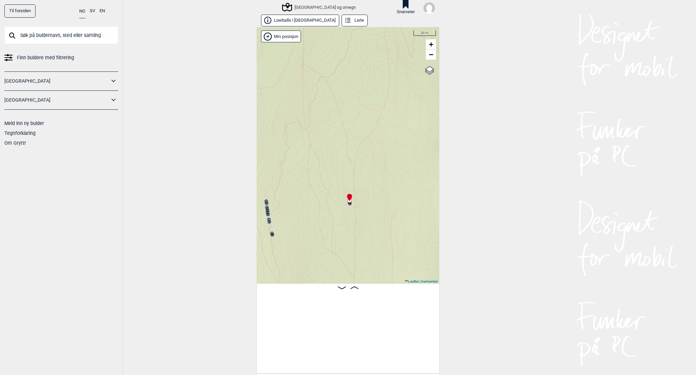
scroll to position [0, 3832]
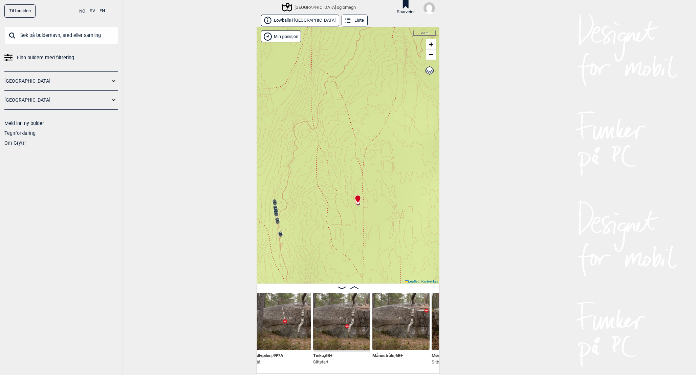
scroll to position [0, 3957]
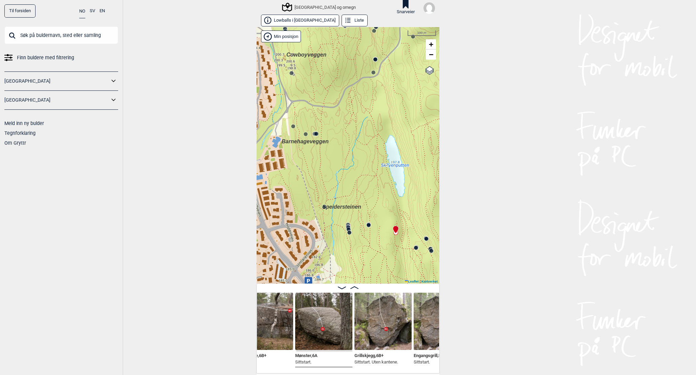
scroll to position [0, 4094]
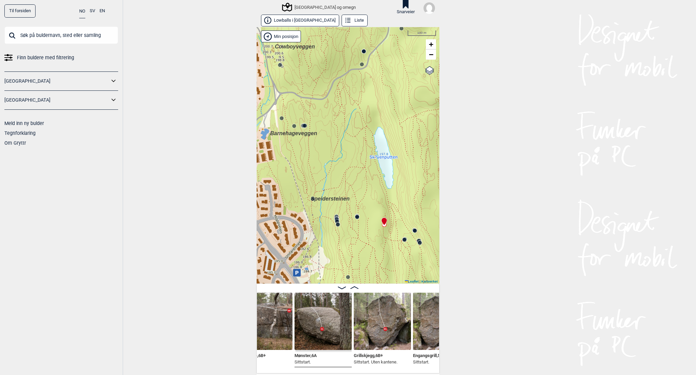
drag, startPoint x: 392, startPoint y: 252, endPoint x: 366, endPoint y: 222, distance: 39.7
click at [366, 222] on div "Speidersteinen Barnehageveggen Cowboyveggen Bølerveggen [GEOGRAPHIC_DATA] og om…" at bounding box center [348, 155] width 183 height 256
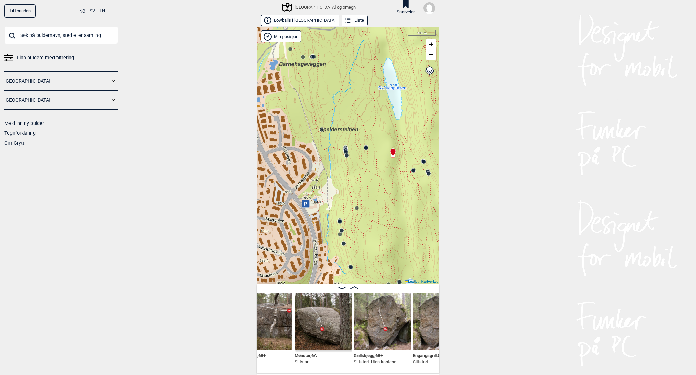
drag, startPoint x: 358, startPoint y: 233, endPoint x: 398, endPoint y: 164, distance: 79.8
click at [398, 164] on div "Speidersteinen Barnehageveggen Cowboyveggen Bølerveggen [GEOGRAPHIC_DATA] og om…" at bounding box center [348, 155] width 183 height 256
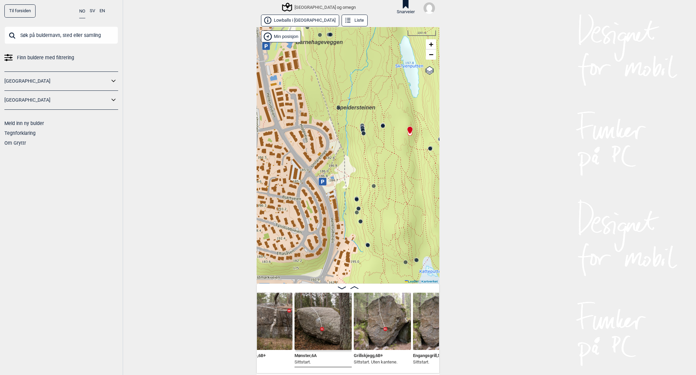
click at [375, 187] on circle at bounding box center [374, 186] width 4 height 4
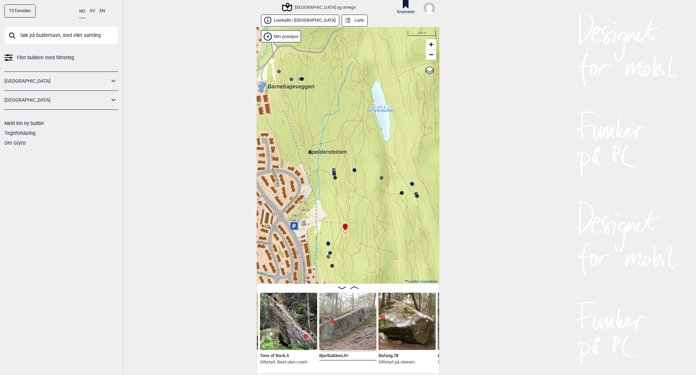
drag, startPoint x: 343, startPoint y: 223, endPoint x: 400, endPoint y: 219, distance: 58.0
click at [400, 219] on div "Speidersteinen Barnehageveggen Cowboyveggen Bølerveggen [GEOGRAPHIC_DATA] og om…" at bounding box center [348, 155] width 183 height 256
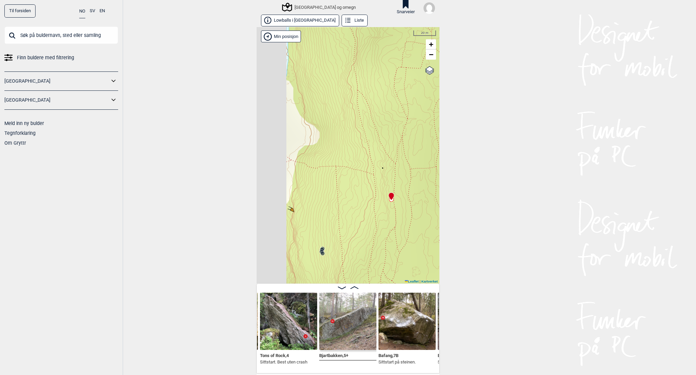
drag, startPoint x: 314, startPoint y: 240, endPoint x: 369, endPoint y: 236, distance: 55.3
click at [369, 236] on div "Speidersteinen Barnehageveggen Cowboyveggen Bølerveggen [GEOGRAPHIC_DATA] og om…" at bounding box center [348, 155] width 183 height 256
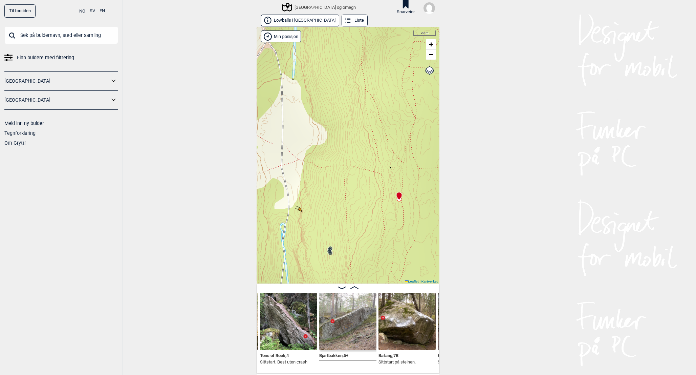
click at [330, 249] on icon at bounding box center [329, 250] width 5 height 5
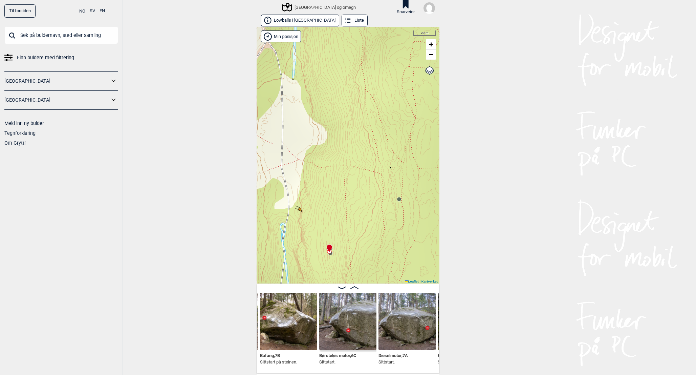
click at [287, 319] on img at bounding box center [288, 320] width 57 height 57
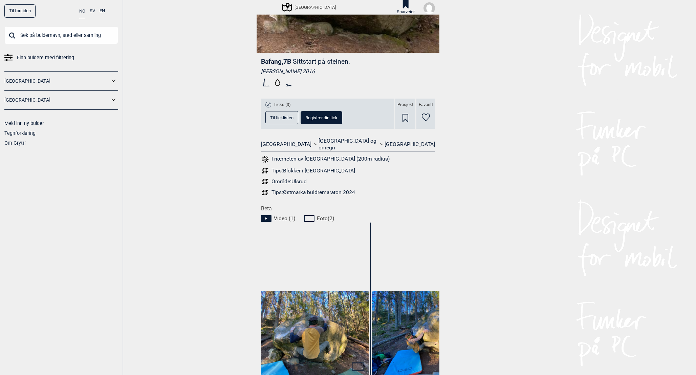
scroll to position [132, 0]
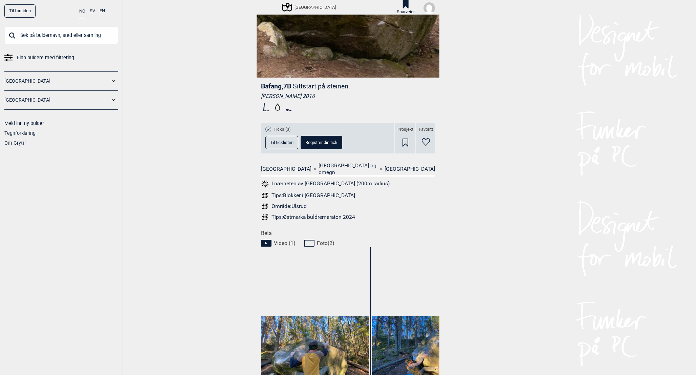
click at [283, 144] on span "Til ticklisten" at bounding box center [281, 142] width 23 height 4
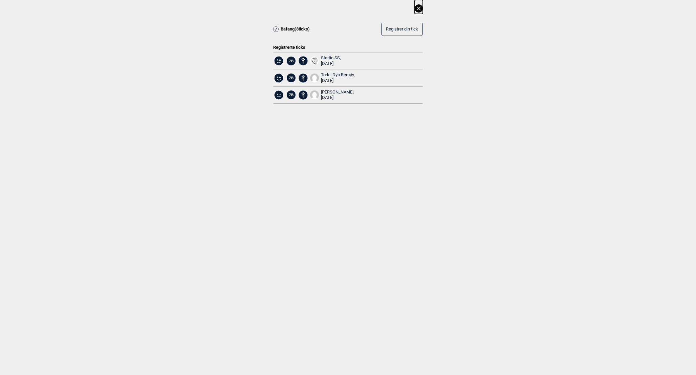
click at [419, 7] on icon at bounding box center [419, 8] width 8 height 8
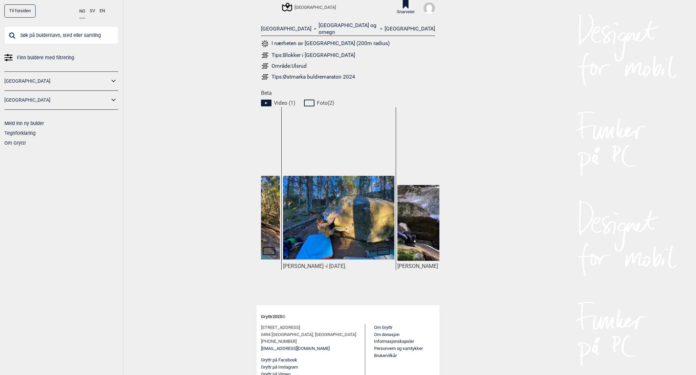
scroll to position [0, 165]
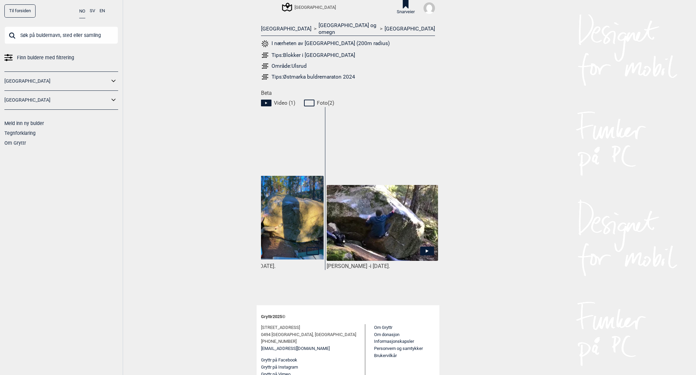
click at [374, 211] on img at bounding box center [382, 223] width 111 height 76
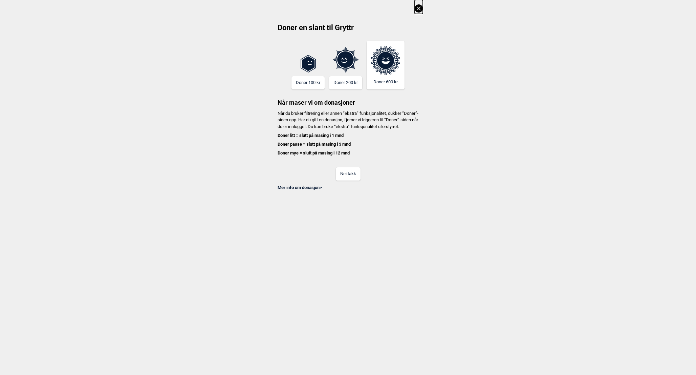
click at [353, 180] on button "Nei takk" at bounding box center [348, 173] width 25 height 13
